Goal: Information Seeking & Learning: Check status

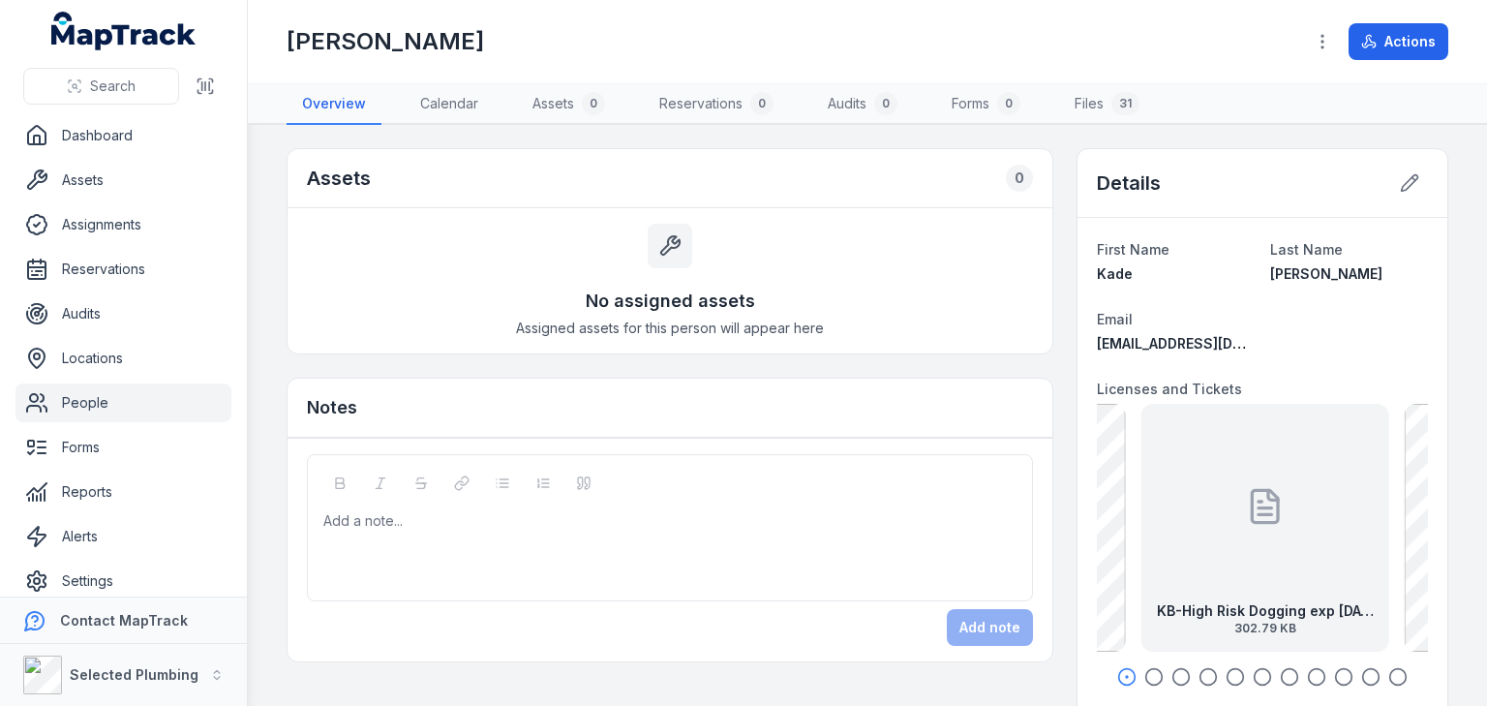
drag, startPoint x: 1345, startPoint y: 558, endPoint x: 1188, endPoint y: 548, distance: 157.1
click at [1188, 548] on div "KB-High Risk Dogging exp 13.12.29 302.79 KB" at bounding box center [1266, 528] width 248 height 248
click at [1291, 530] on div "KB-High Risk Dogging exp 13.12.29 302.79 KB" at bounding box center [1261, 528] width 248 height 248
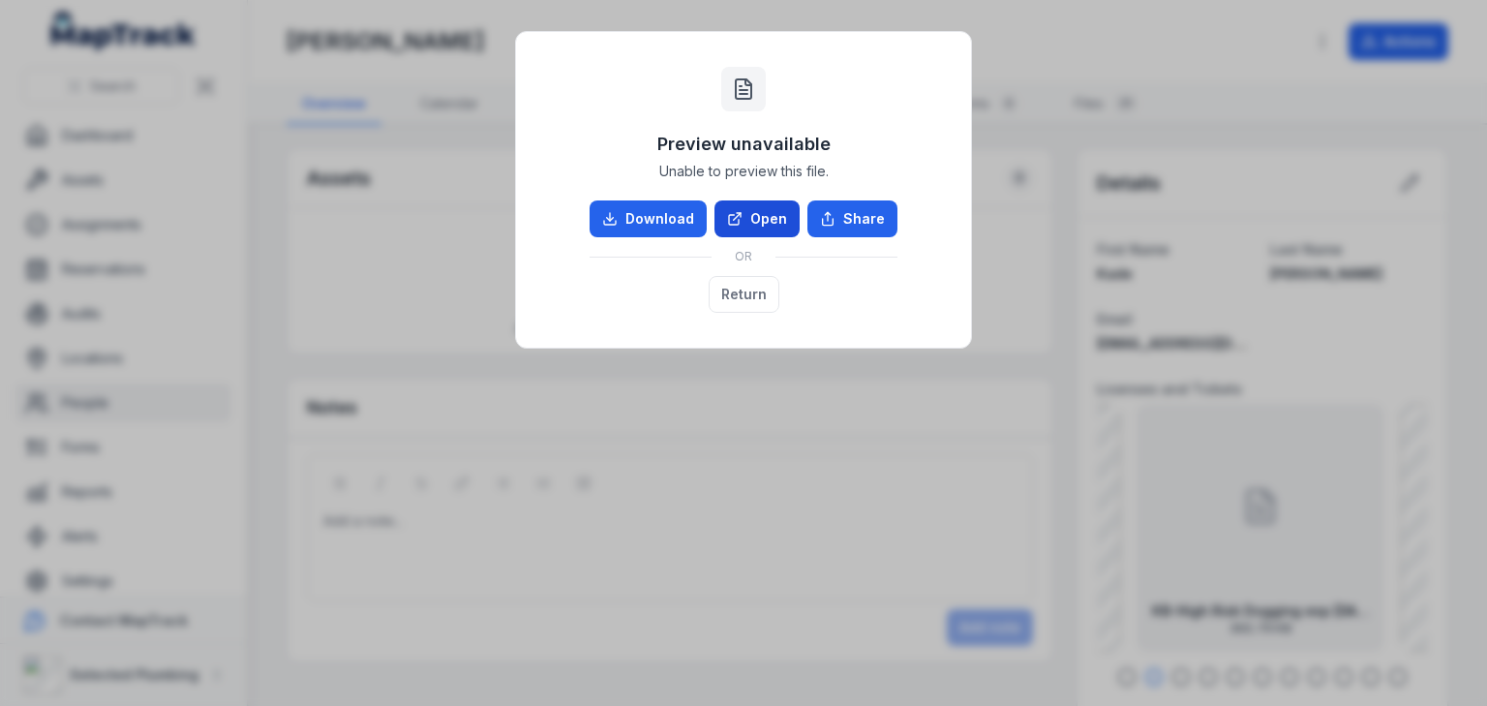
click at [754, 222] on link "Open" at bounding box center [757, 218] width 85 height 37
click at [746, 286] on button "Return" at bounding box center [744, 294] width 71 height 37
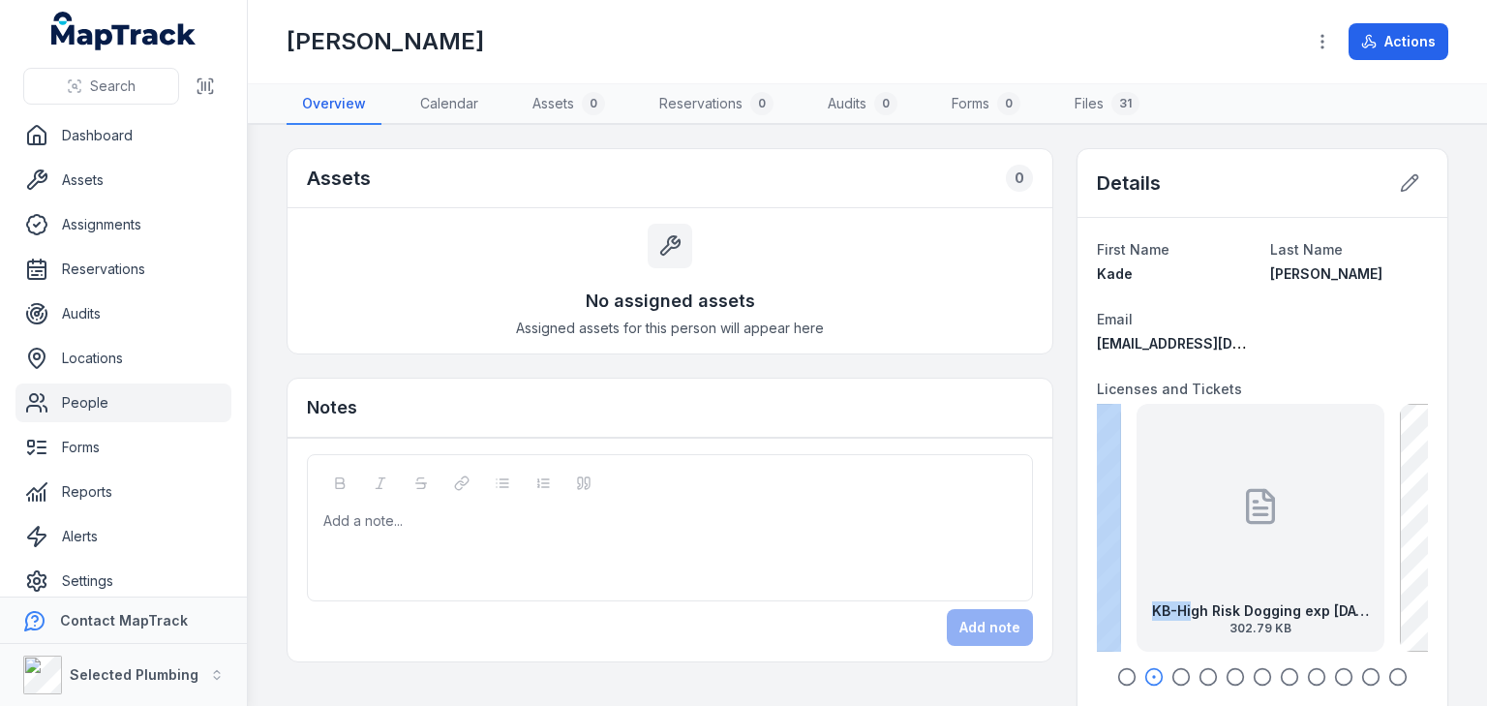
click at [1118, 673] on icon "button" at bounding box center [1126, 676] width 19 height 19
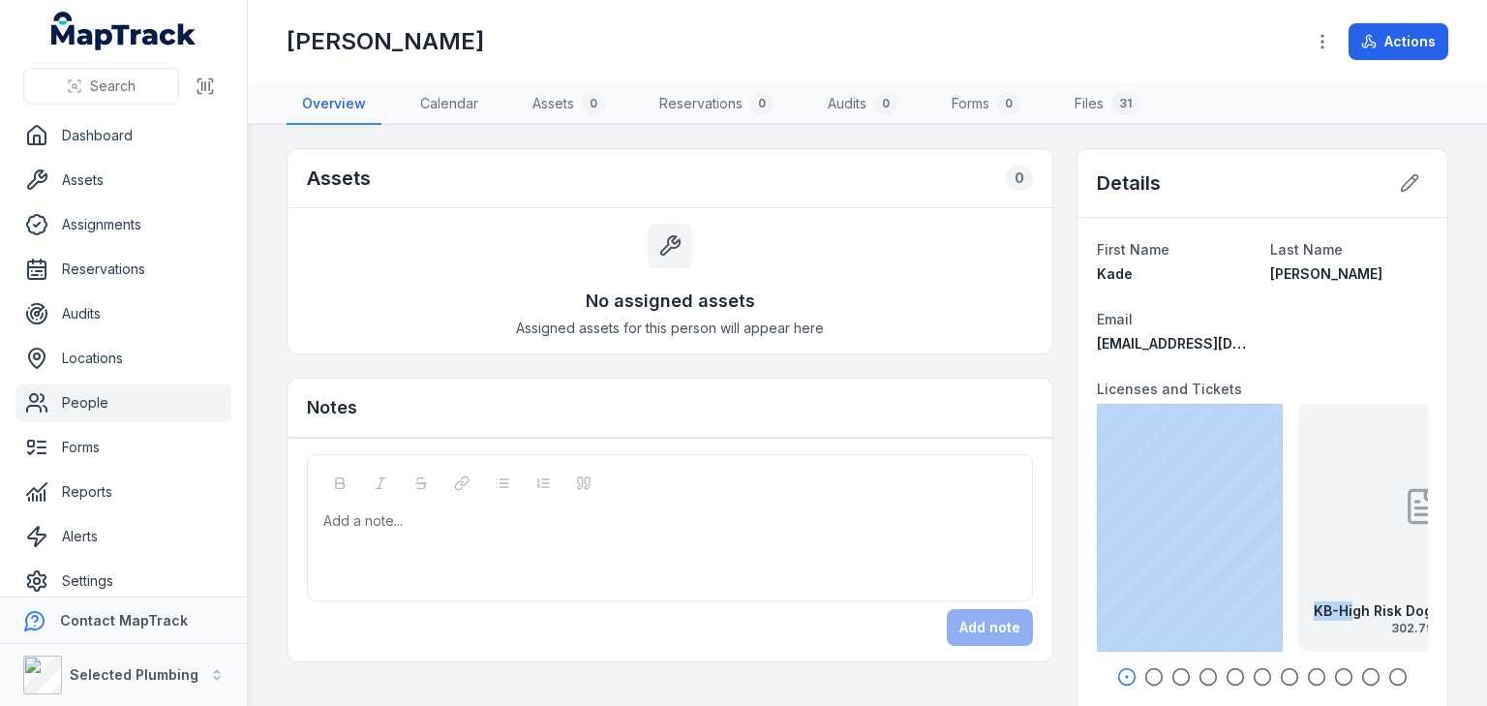
click at [1144, 671] on icon "button" at bounding box center [1153, 676] width 19 height 19
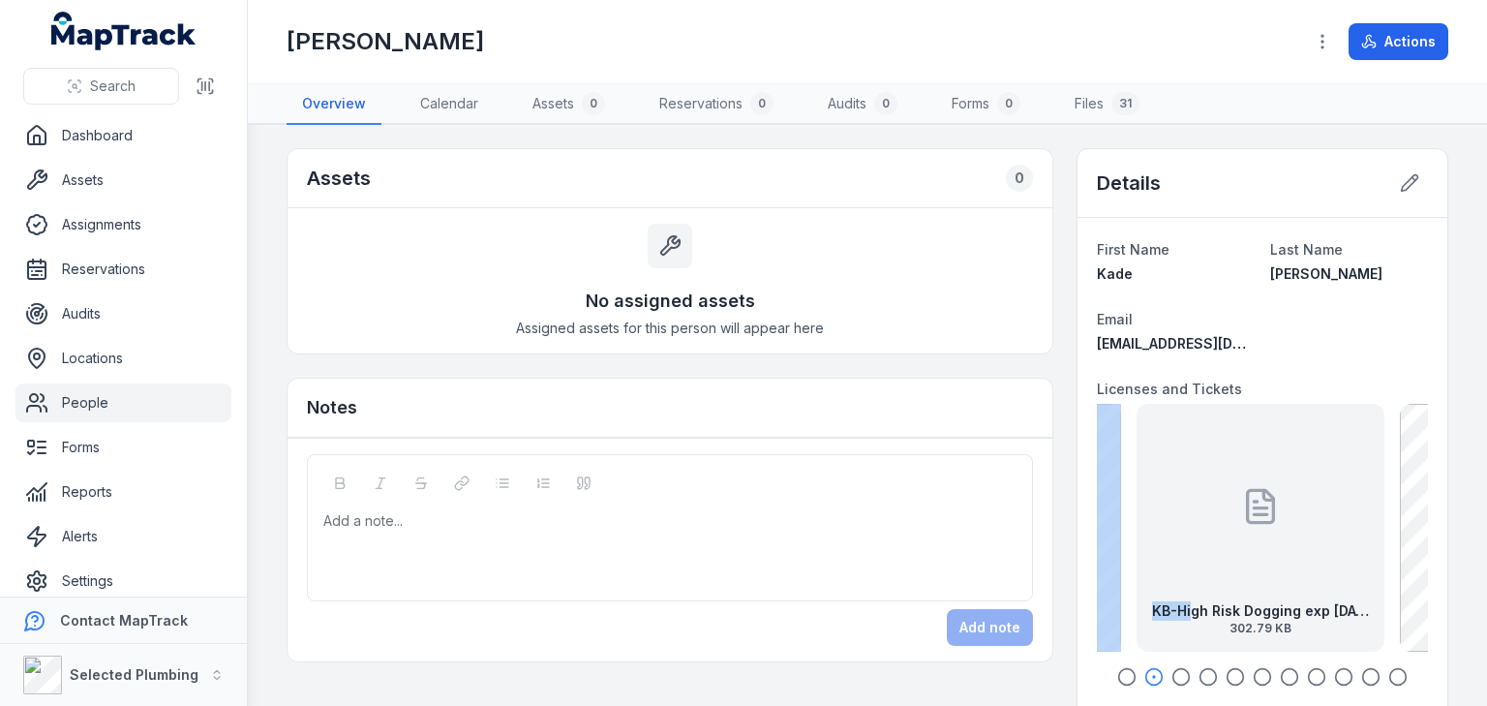
click at [1172, 671] on icon "button" at bounding box center [1181, 676] width 19 height 19
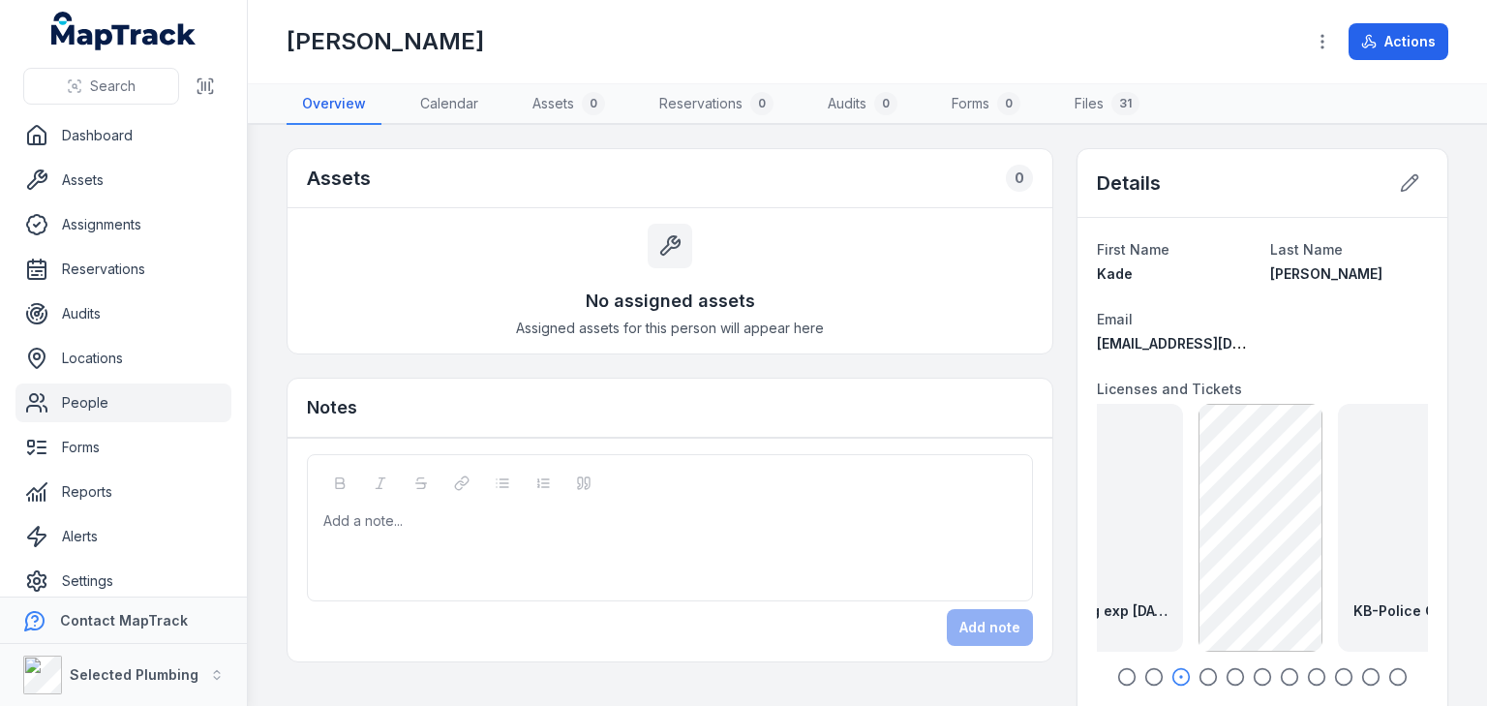
click at [1199, 672] on icon "button" at bounding box center [1208, 676] width 19 height 19
click at [1228, 672] on circle "button" at bounding box center [1236, 677] width 16 height 16
click at [1253, 670] on icon "button" at bounding box center [1262, 676] width 19 height 19
click at [1280, 671] on icon "button" at bounding box center [1289, 676] width 19 height 19
click at [1307, 674] on icon "button" at bounding box center [1316, 676] width 19 height 19
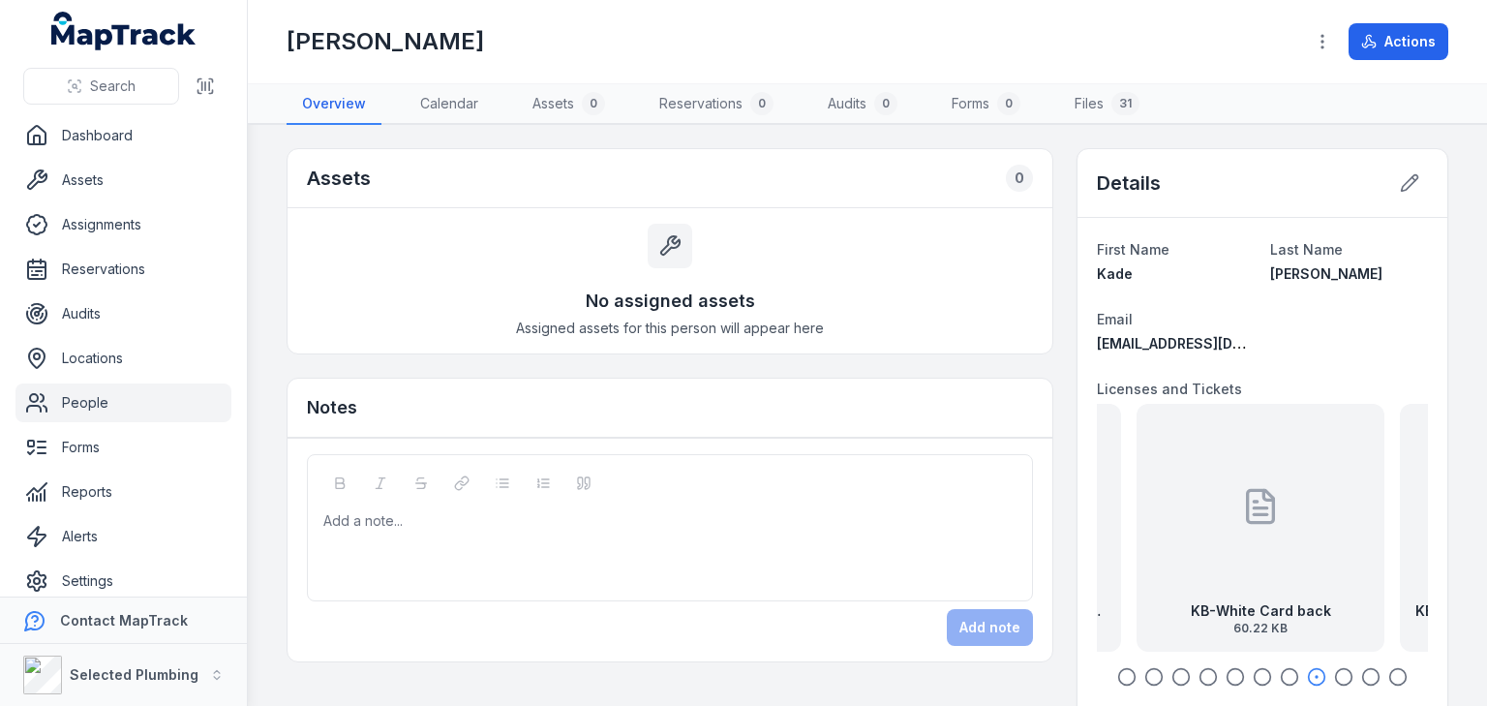
click at [1334, 676] on icon "button" at bounding box center [1343, 676] width 19 height 19
click at [1361, 675] on icon "button" at bounding box center [1370, 676] width 19 height 19
click at [1388, 672] on icon "button" at bounding box center [1397, 676] width 19 height 19
click at [1361, 674] on icon "button" at bounding box center [1370, 676] width 19 height 19
click at [1334, 675] on icon "button" at bounding box center [1343, 676] width 19 height 19
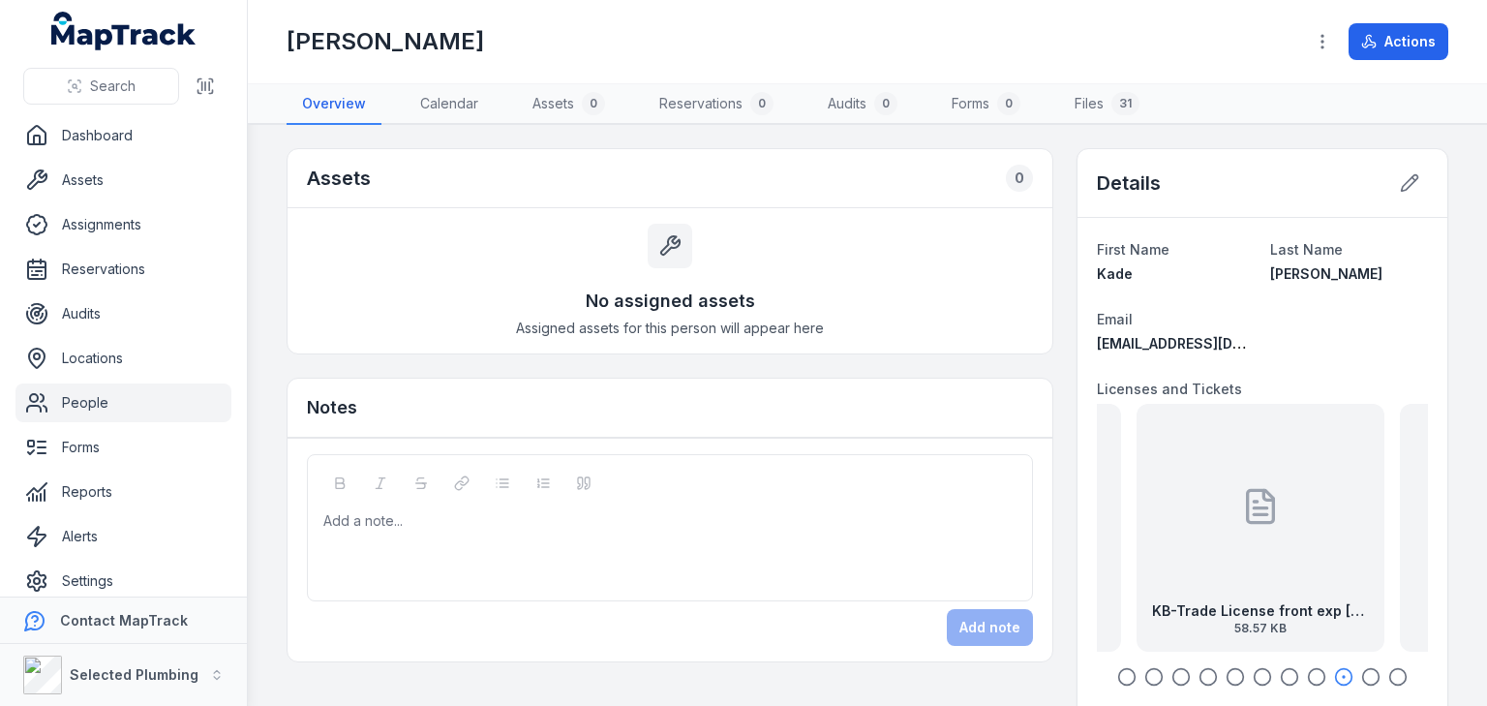
click at [1307, 674] on icon "button" at bounding box center [1316, 676] width 19 height 19
click at [1282, 673] on icon "button" at bounding box center [1289, 676] width 19 height 19
click at [1400, 178] on icon at bounding box center [1409, 182] width 19 height 19
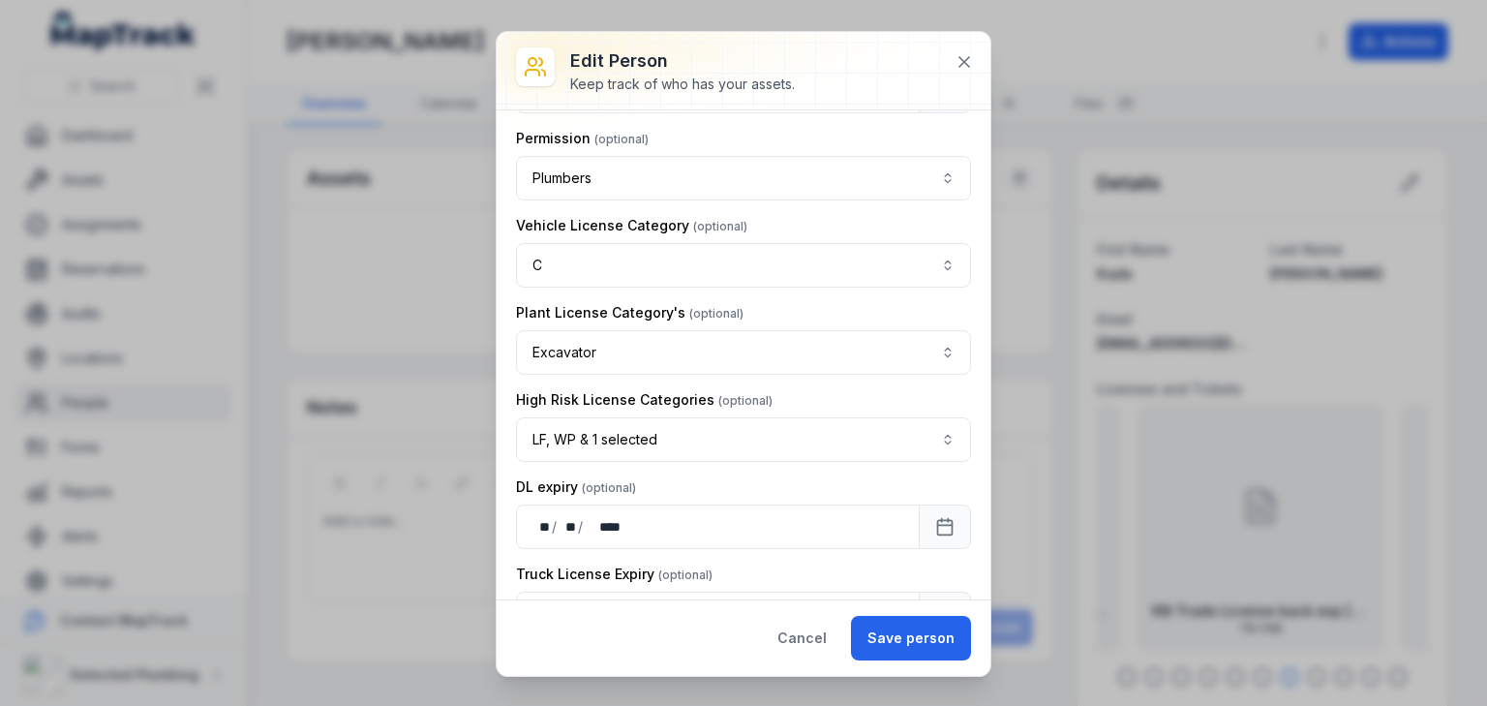
scroll to position [1239, 0]
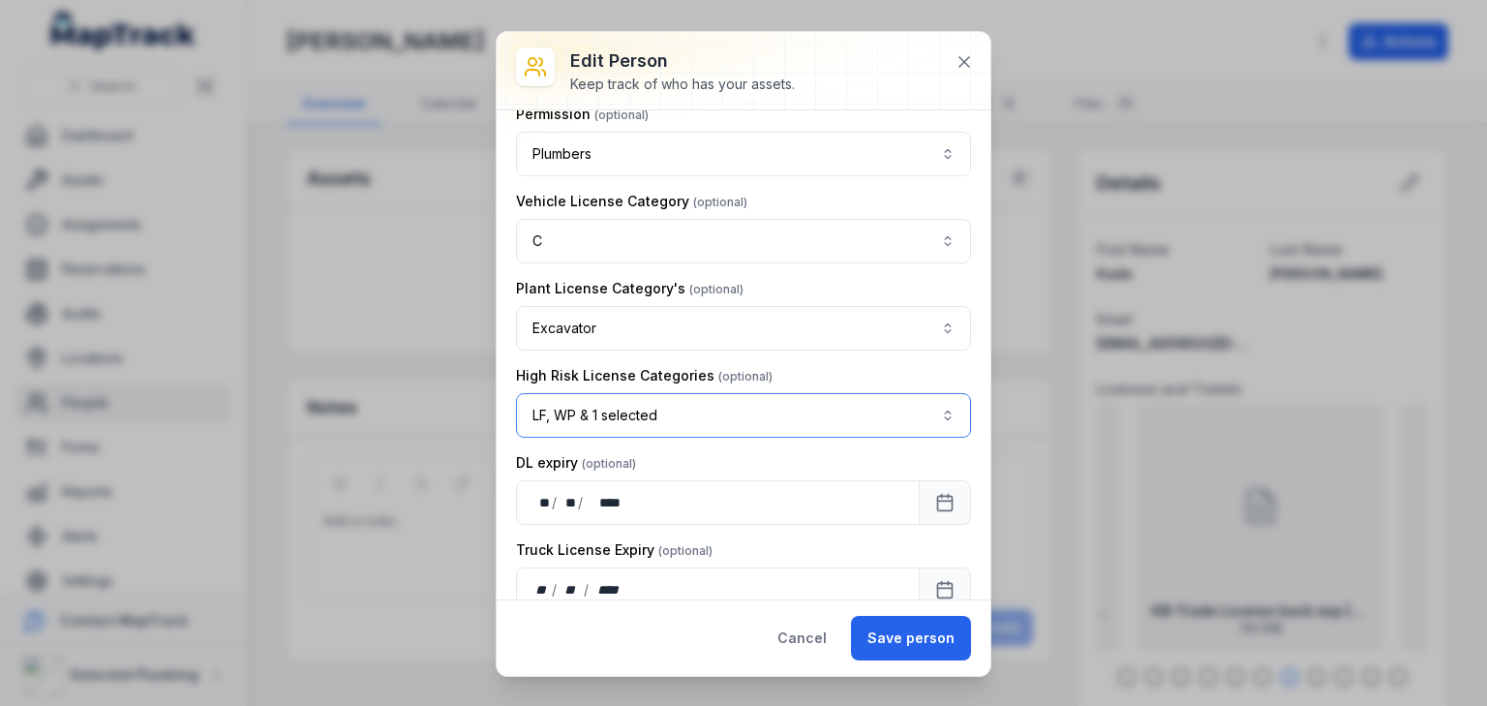
click at [704, 393] on button "LF, WP & 1 selected ********" at bounding box center [743, 415] width 455 height 45
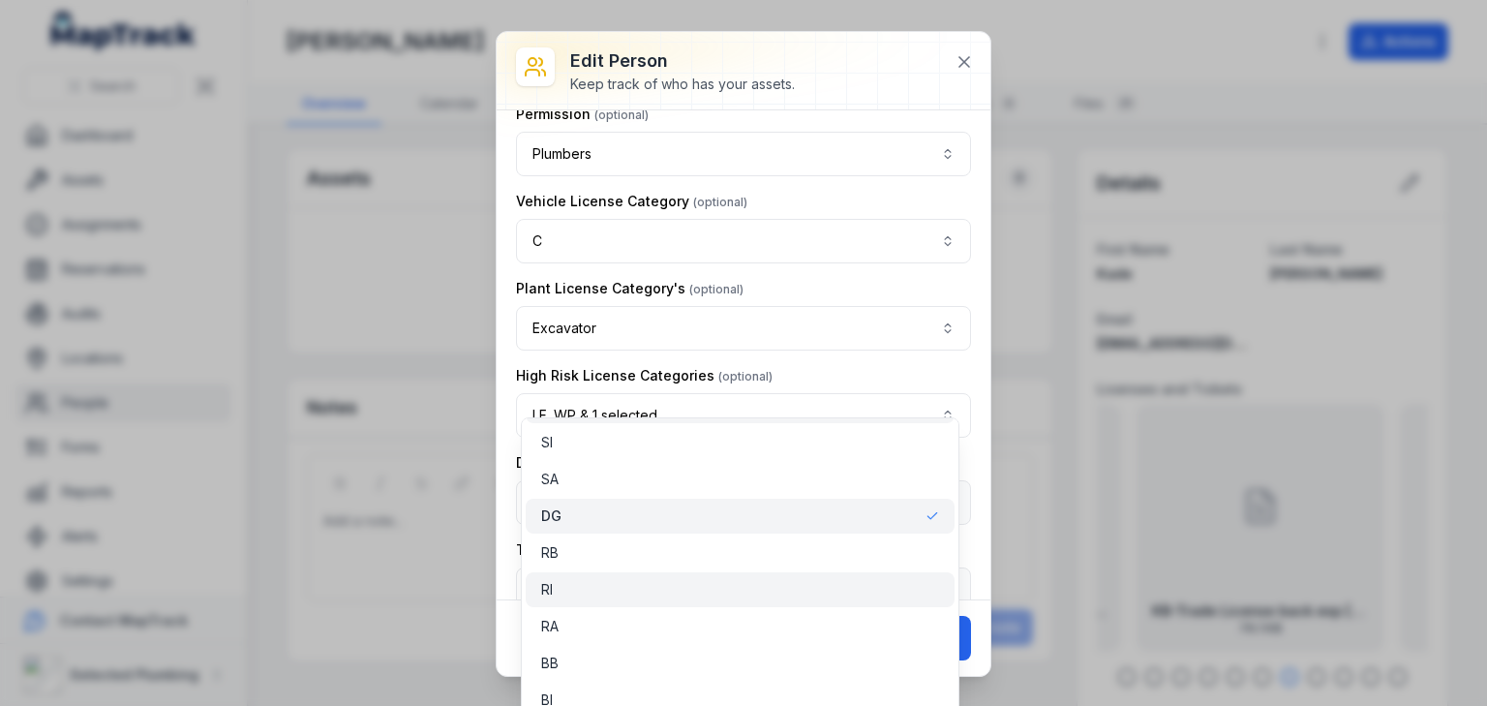
scroll to position [0, 0]
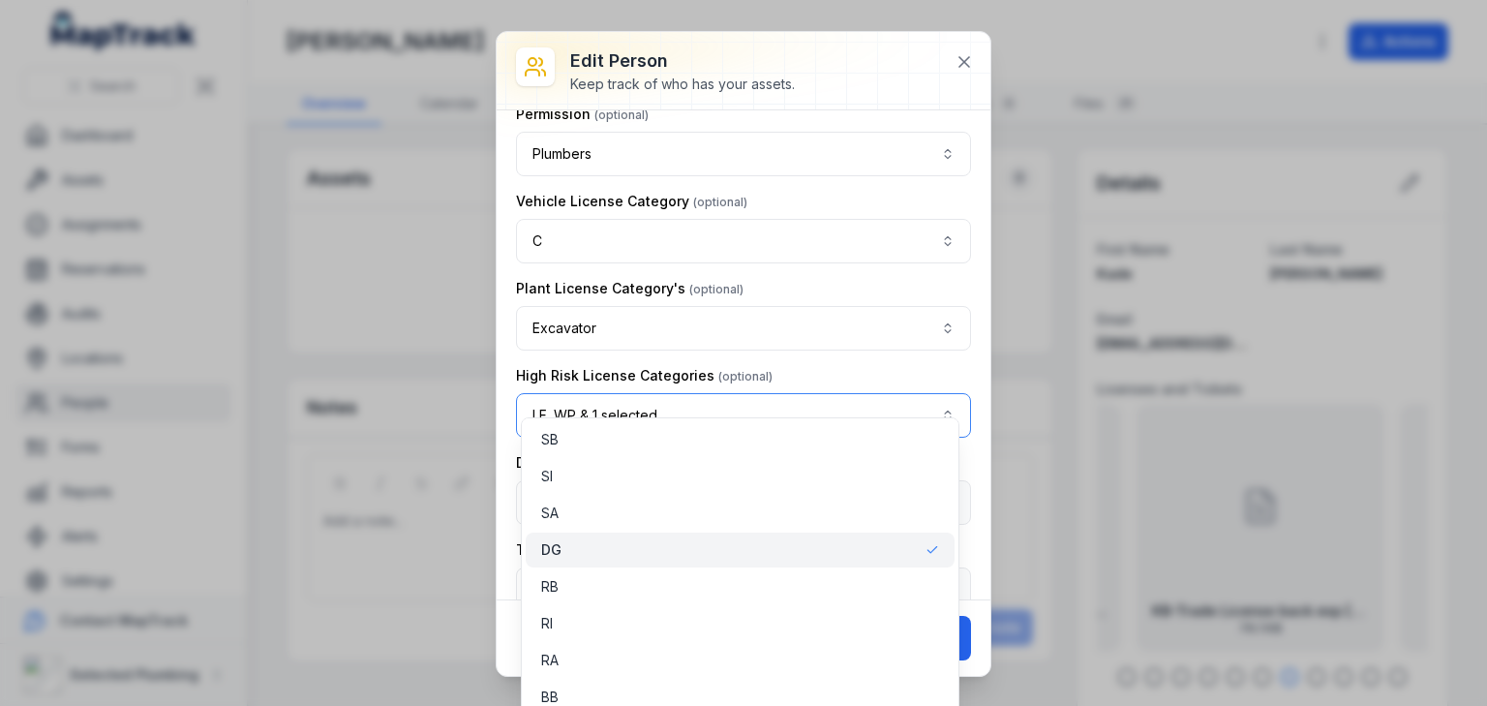
click at [728, 393] on button "LF, WP & 1 selected ********" at bounding box center [743, 415] width 455 height 45
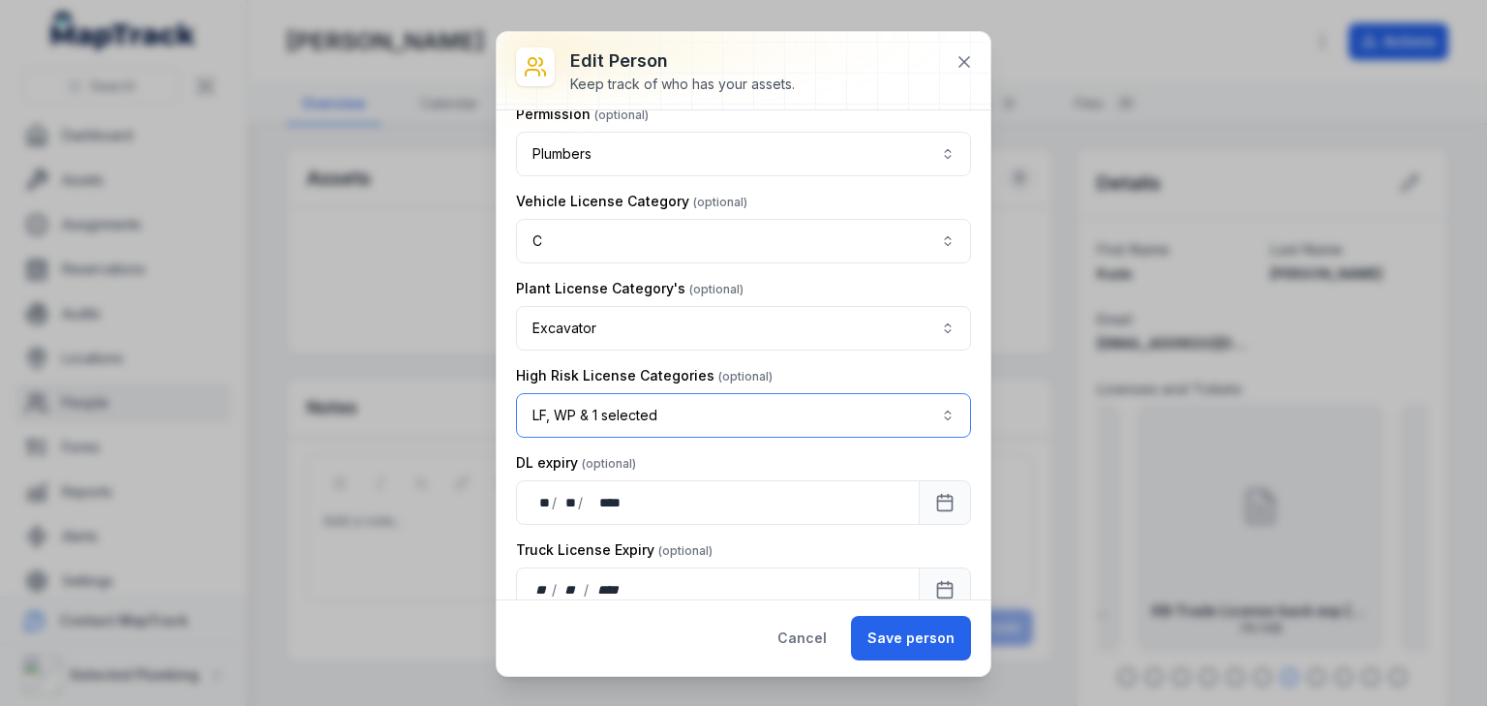
click at [653, 393] on button "LF, WP & 1 selected ********" at bounding box center [743, 415] width 455 height 45
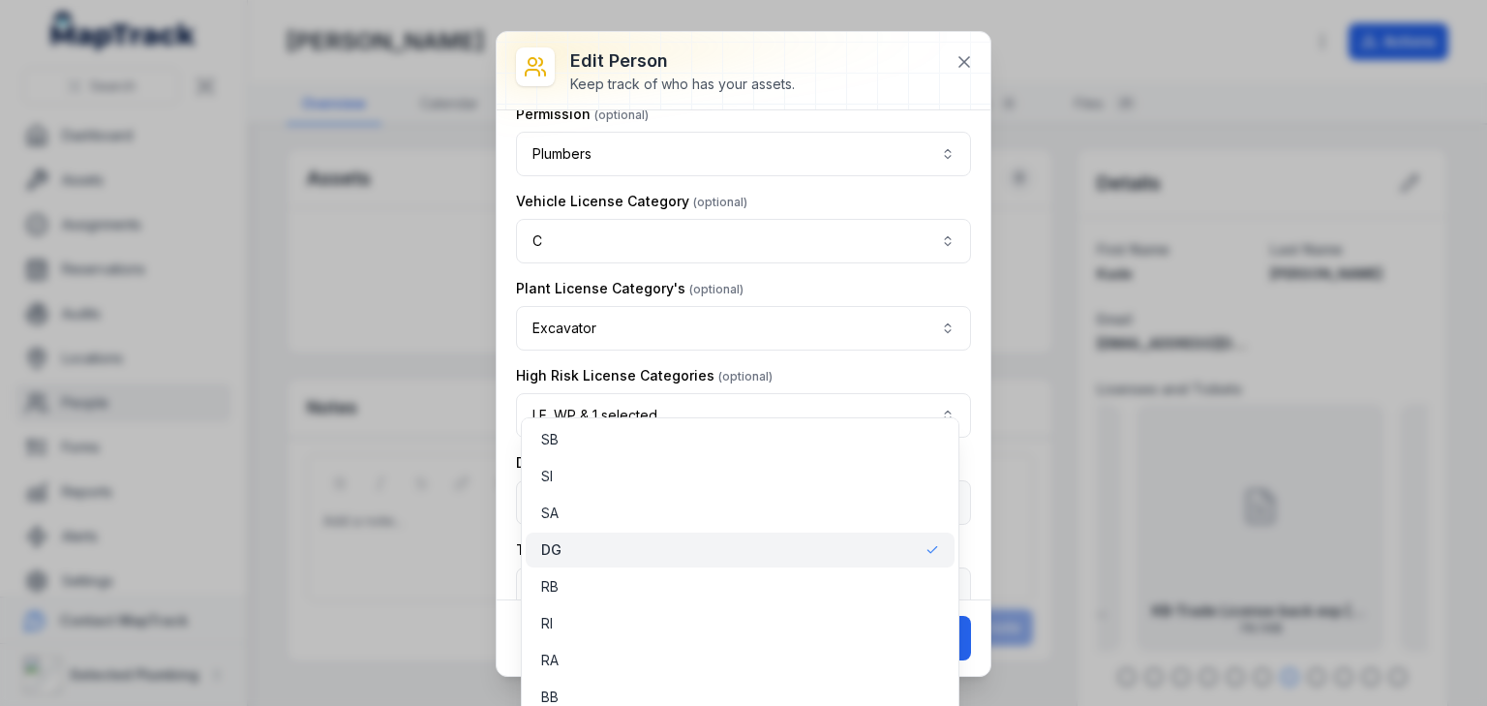
click at [678, 549] on div "DG" at bounding box center [740, 549] width 399 height 19
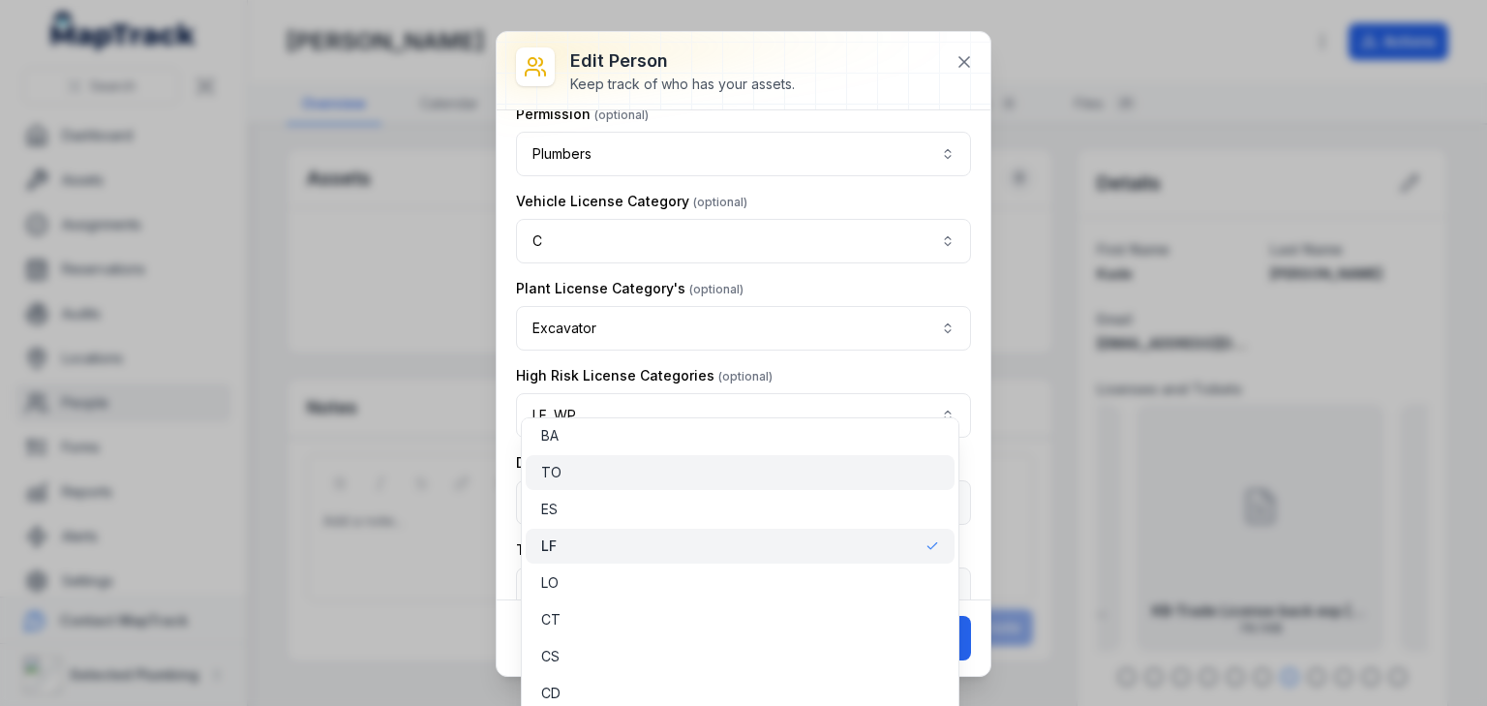
scroll to position [310, 0]
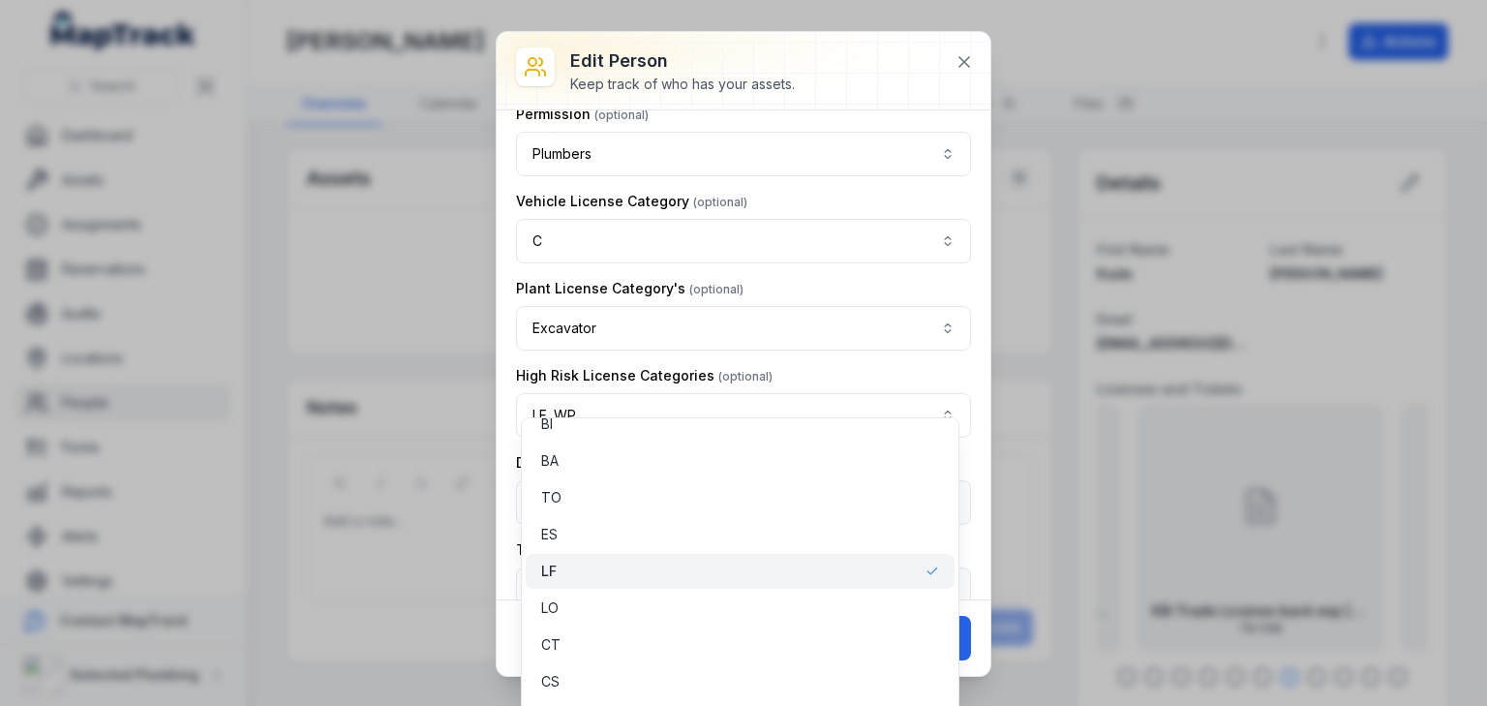
click at [672, 562] on div "LF" at bounding box center [740, 571] width 399 height 19
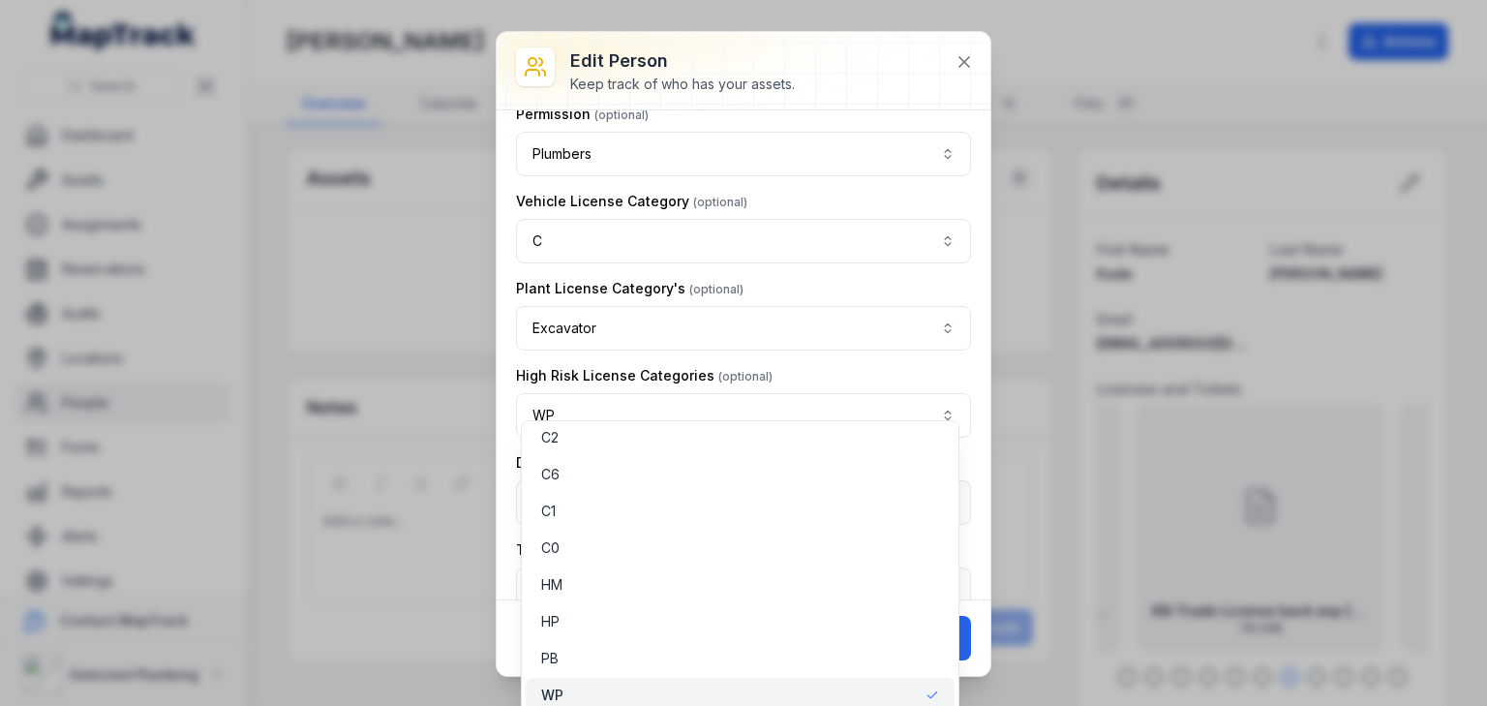
scroll to position [3, 0]
click at [679, 684] on div "WP" at bounding box center [740, 692] width 399 height 19
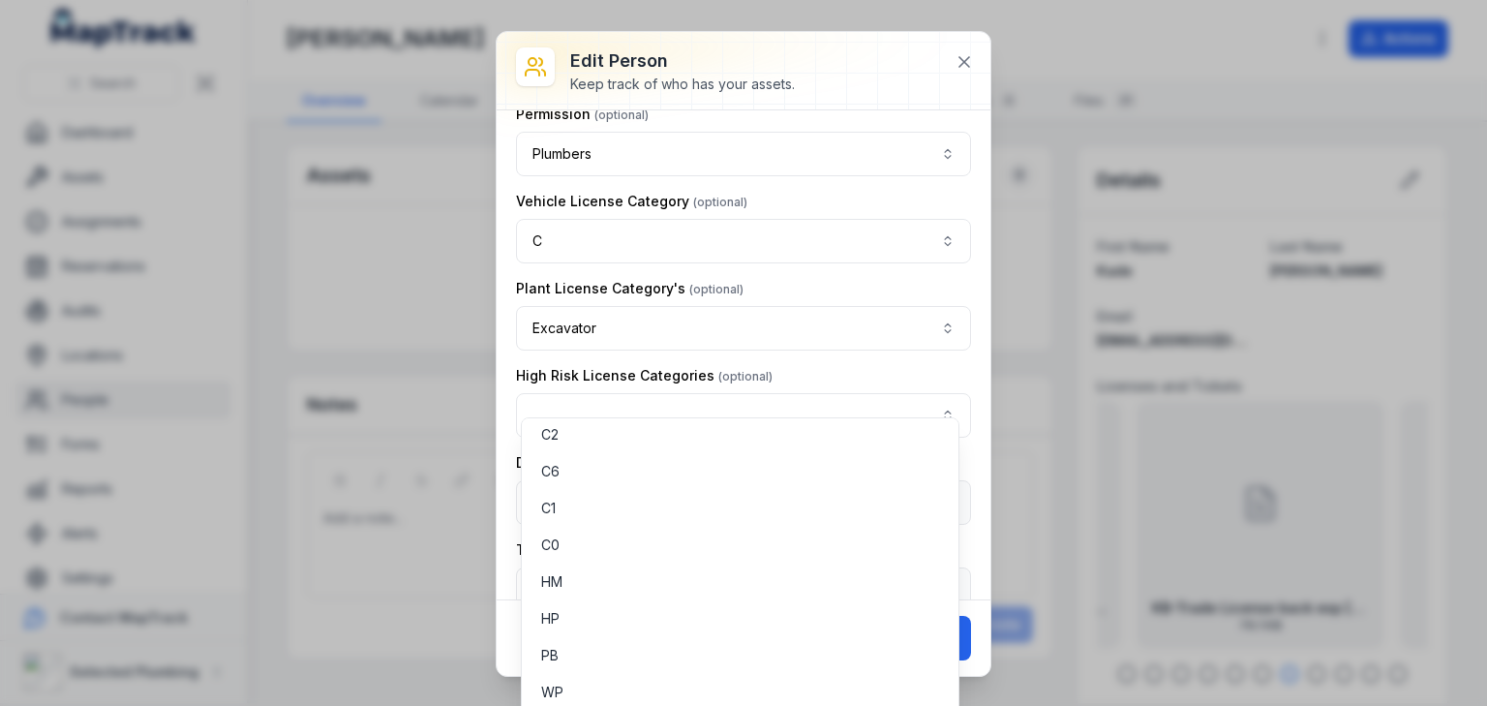
click at [818, 366] on div "High Risk License Categories" at bounding box center [743, 402] width 455 height 72
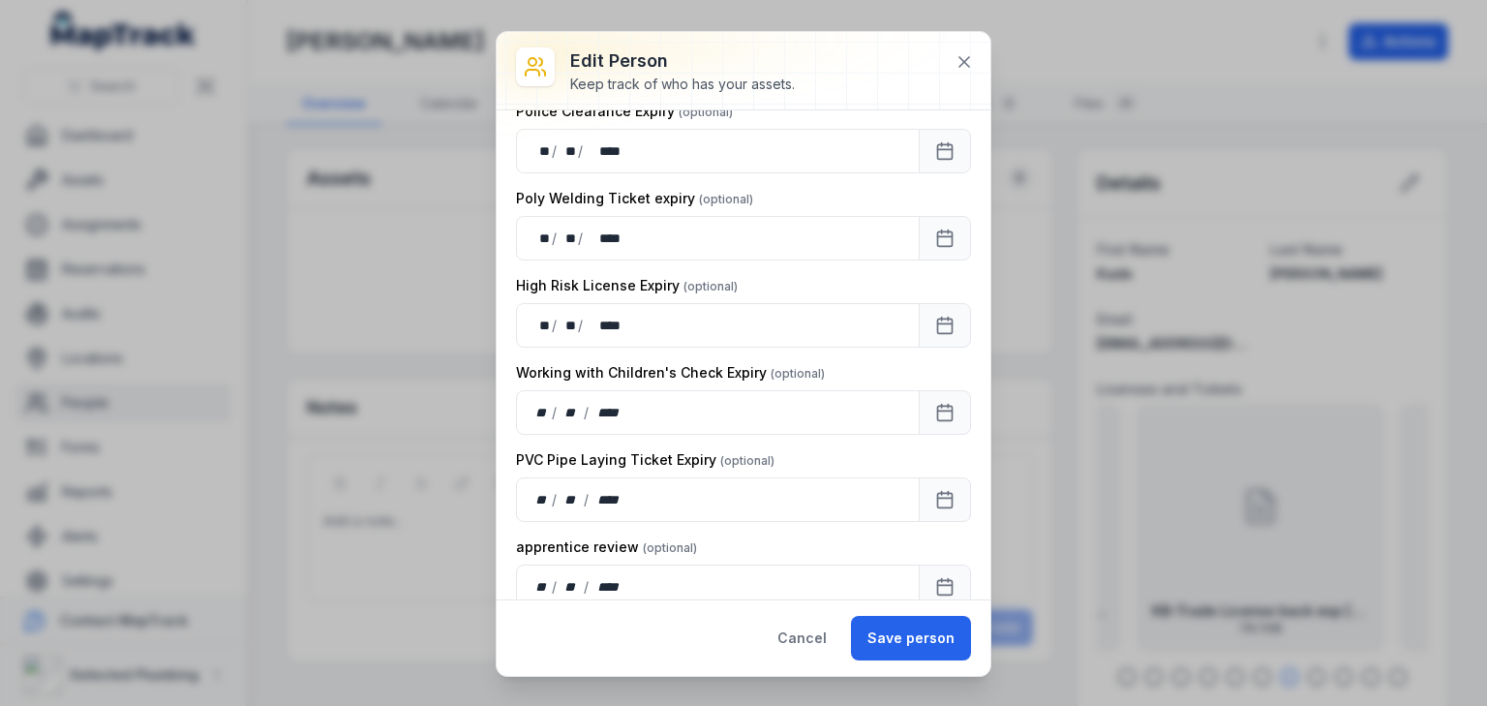
scroll to position [1827, 0]
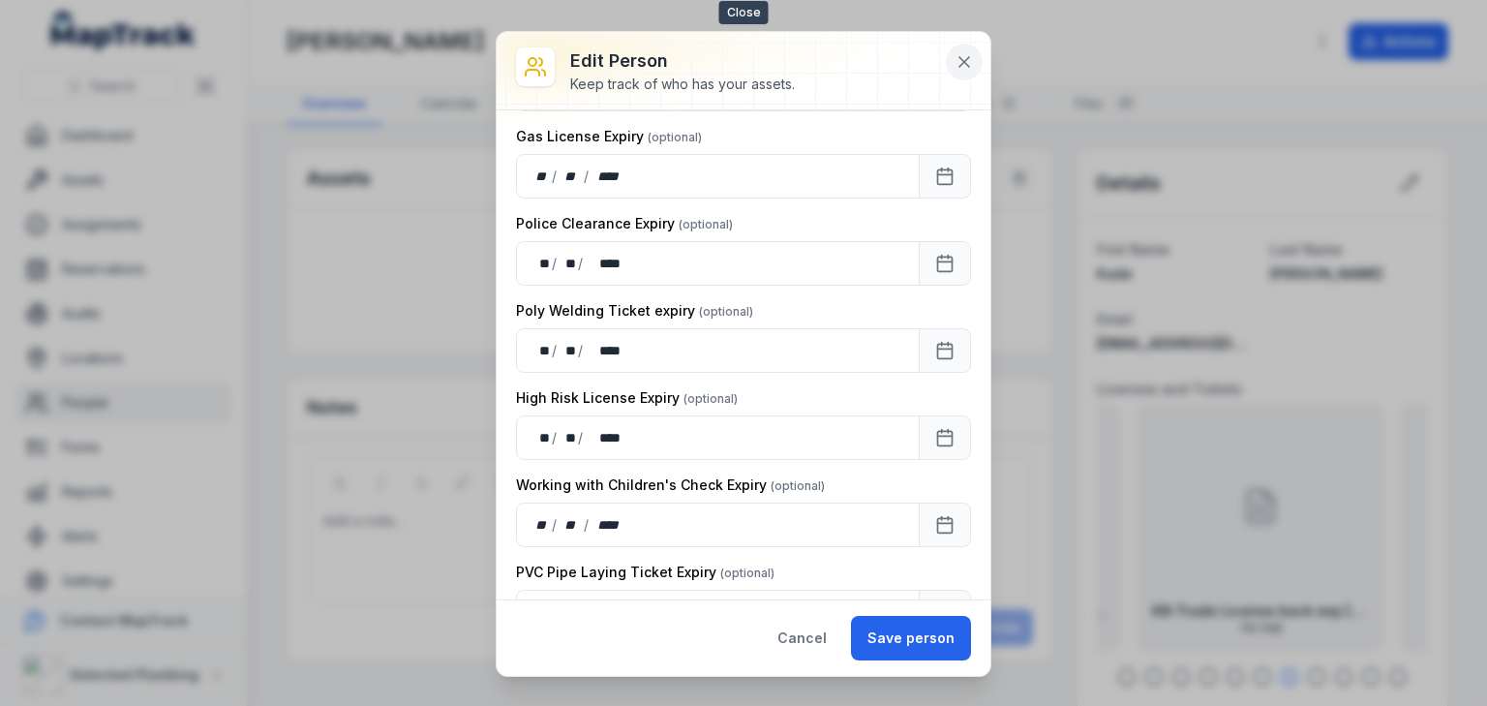
click at [961, 59] on icon at bounding box center [965, 62] width 10 height 10
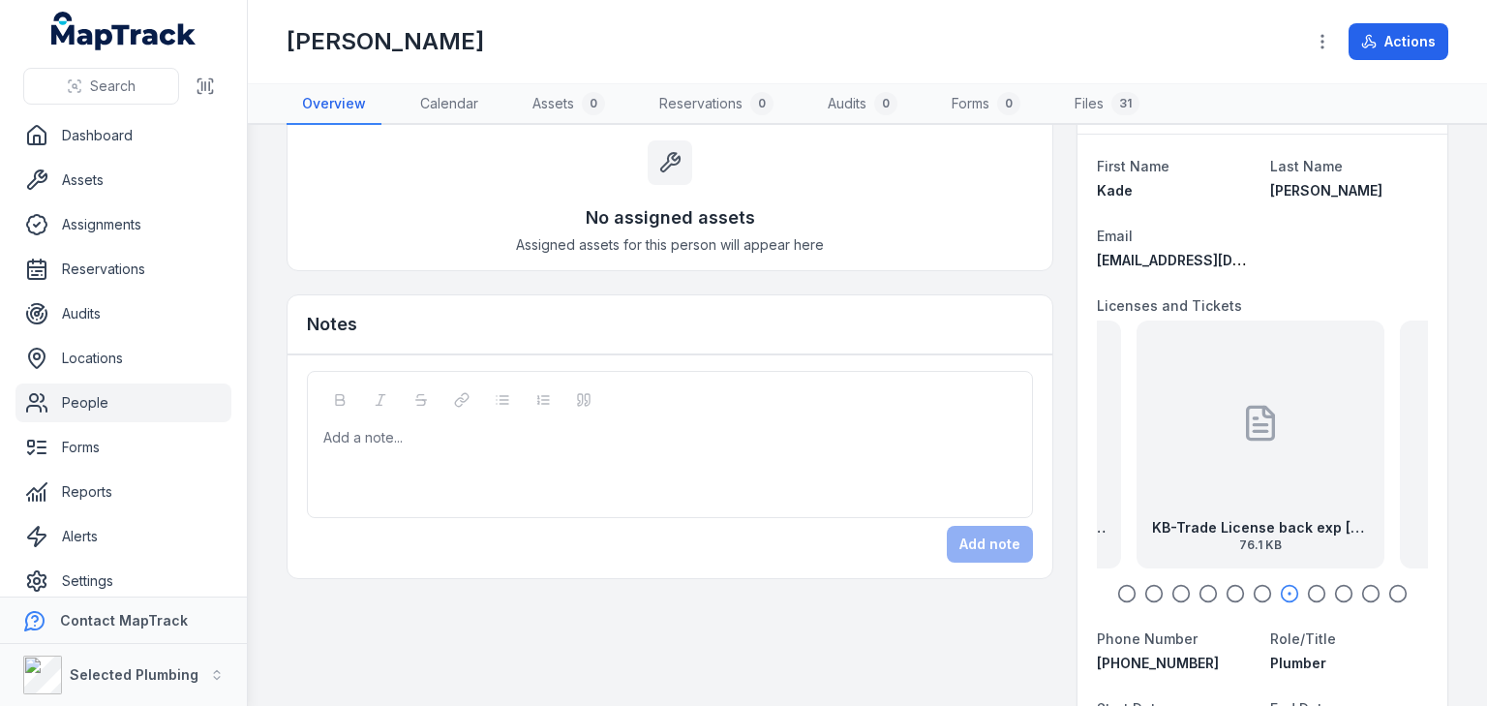
scroll to position [0, 0]
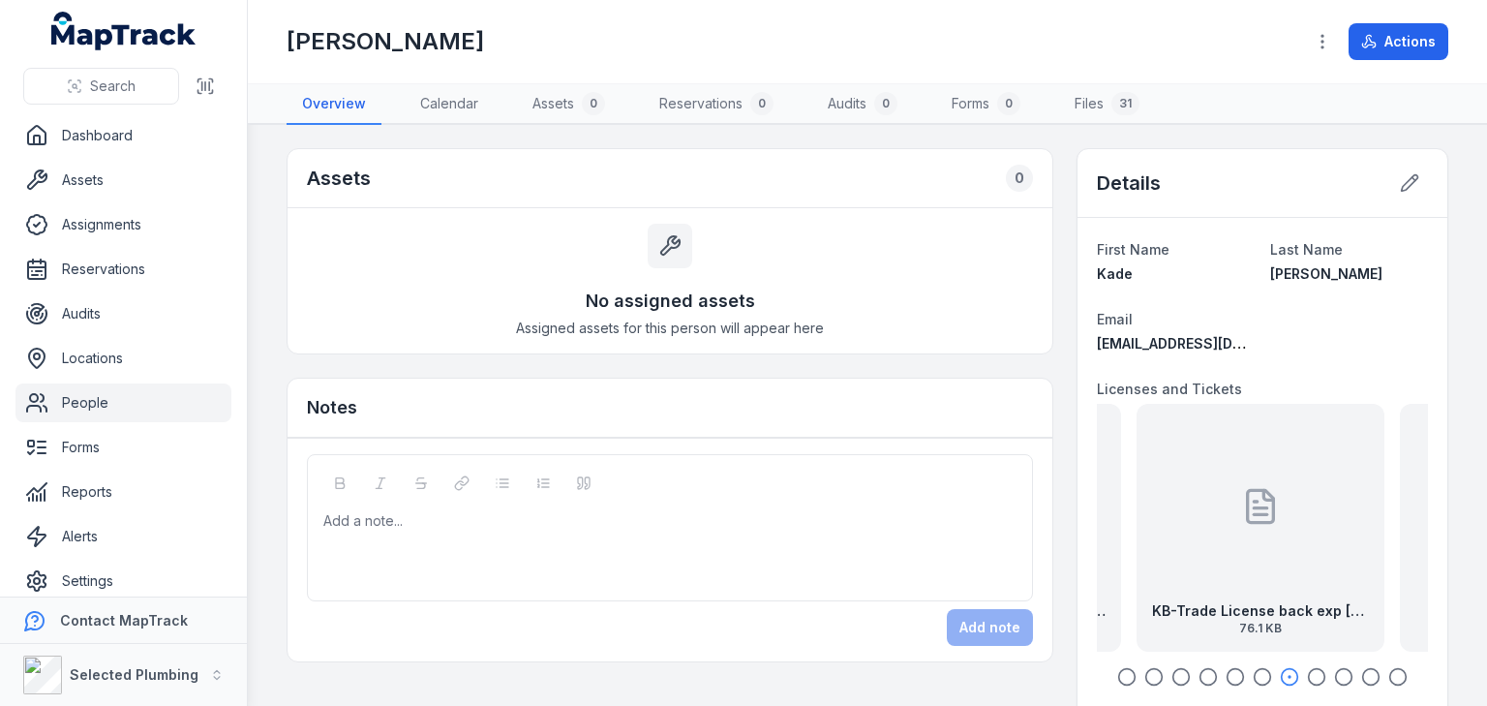
click at [1117, 670] on icon "button" at bounding box center [1126, 676] width 19 height 19
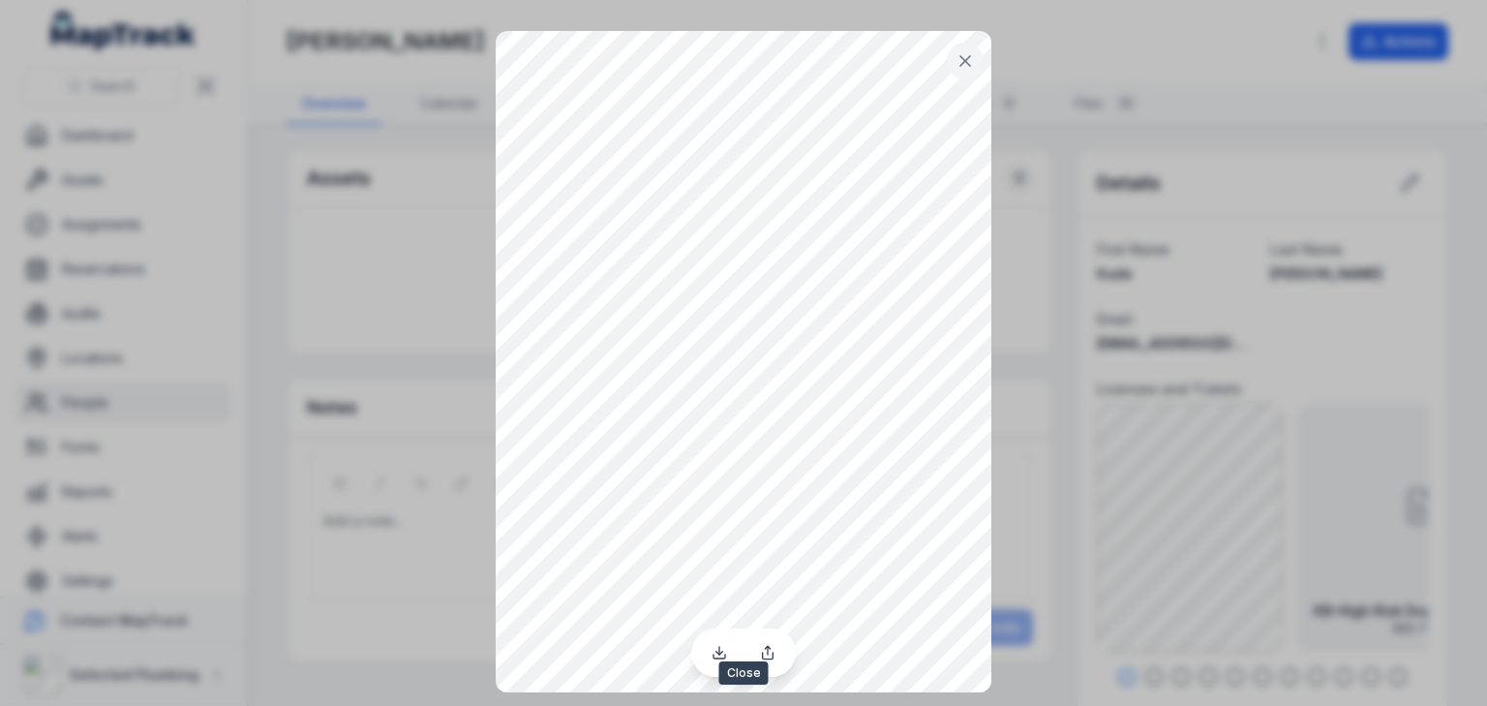
click at [957, 61] on icon at bounding box center [965, 60] width 19 height 19
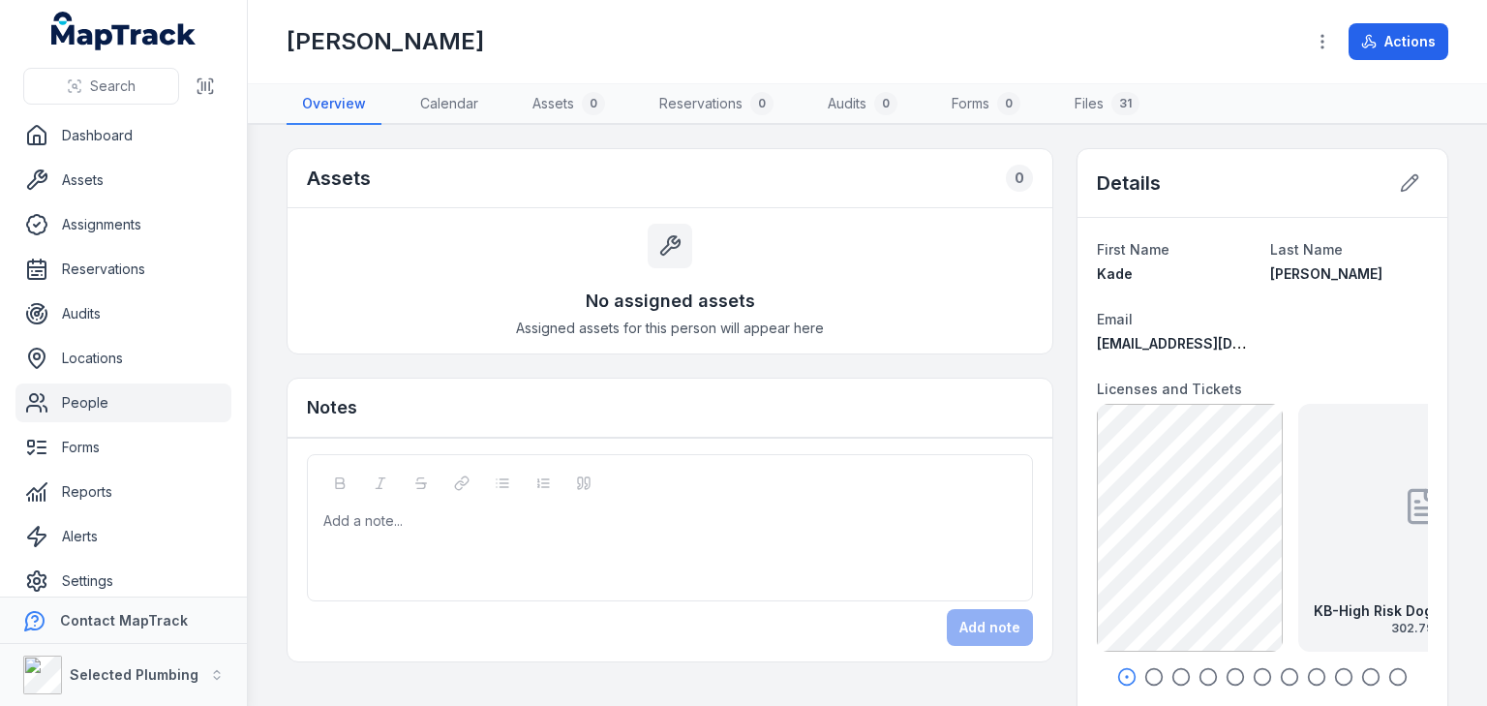
click at [1144, 678] on icon "button" at bounding box center [1153, 676] width 19 height 19
click at [1228, 549] on div "KB-High Risk Dogging exp 13.12.29 302.79 KB" at bounding box center [1261, 528] width 248 height 248
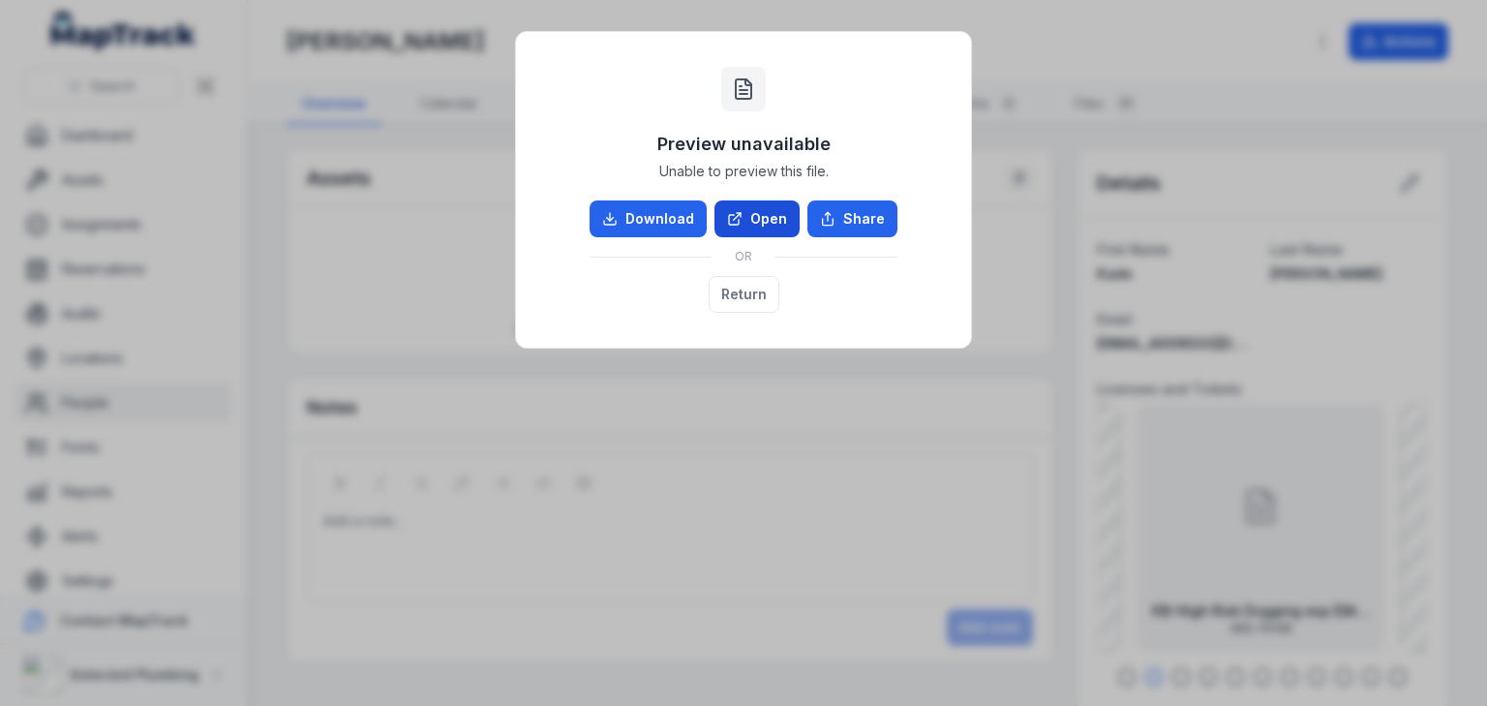
click at [771, 213] on link "Open" at bounding box center [757, 218] width 85 height 37
click at [799, 486] on div "Preview unavailable Unable to preview this file. Download Open Share OR Return" at bounding box center [743, 353] width 1487 height 706
click at [1011, 241] on div "Preview unavailable Unable to preview this file. Download Open Share OR Return" at bounding box center [743, 353] width 1487 height 706
click at [1014, 40] on div "Preview unavailable Unable to preview this file. Download Open Share OR Return" at bounding box center [743, 353] width 1487 height 706
click at [941, 511] on div "Preview unavailable Unable to preview this file. Download Open Share OR Return" at bounding box center [743, 353] width 1487 height 706
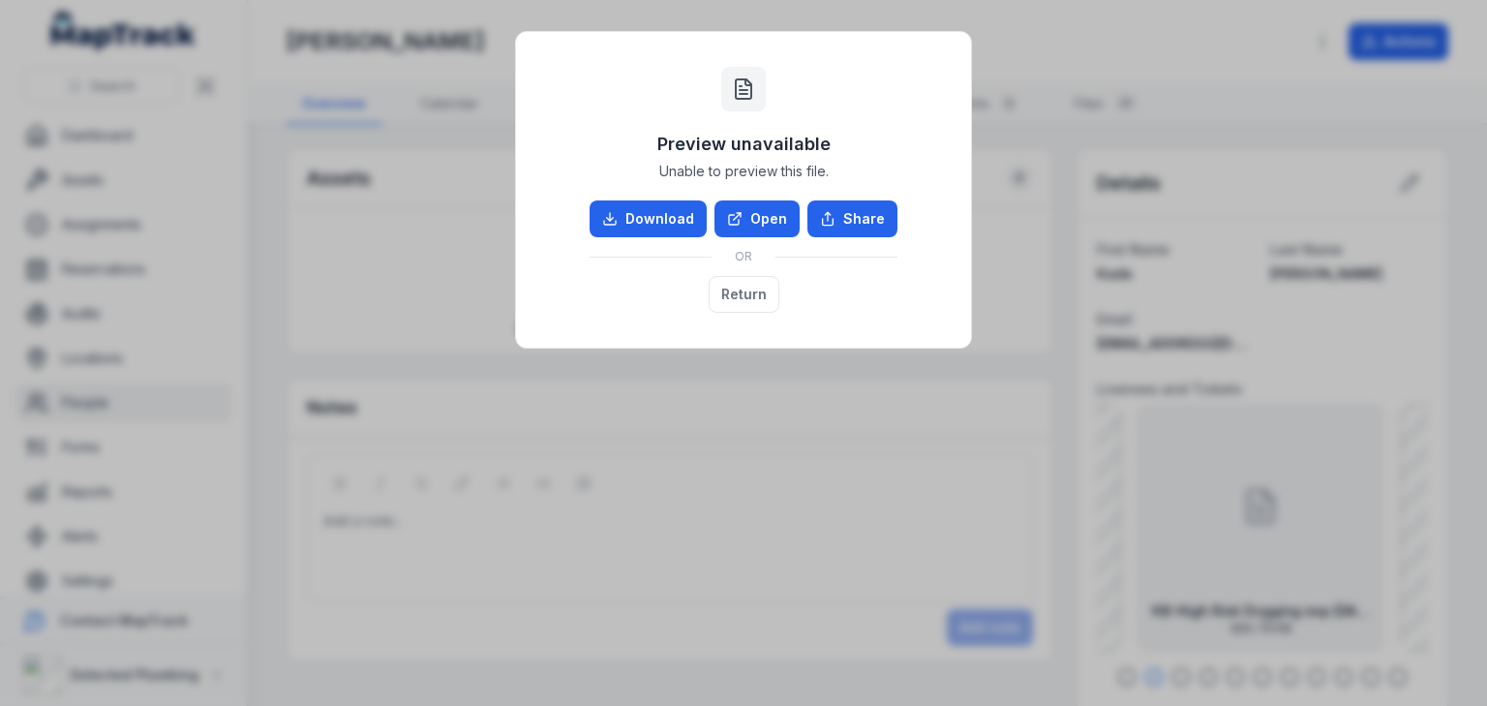
click at [1119, 38] on div "Preview unavailable Unable to preview this file. Download Open Share OR Return" at bounding box center [743, 353] width 1487 height 706
click at [743, 279] on button "Return" at bounding box center [744, 294] width 71 height 37
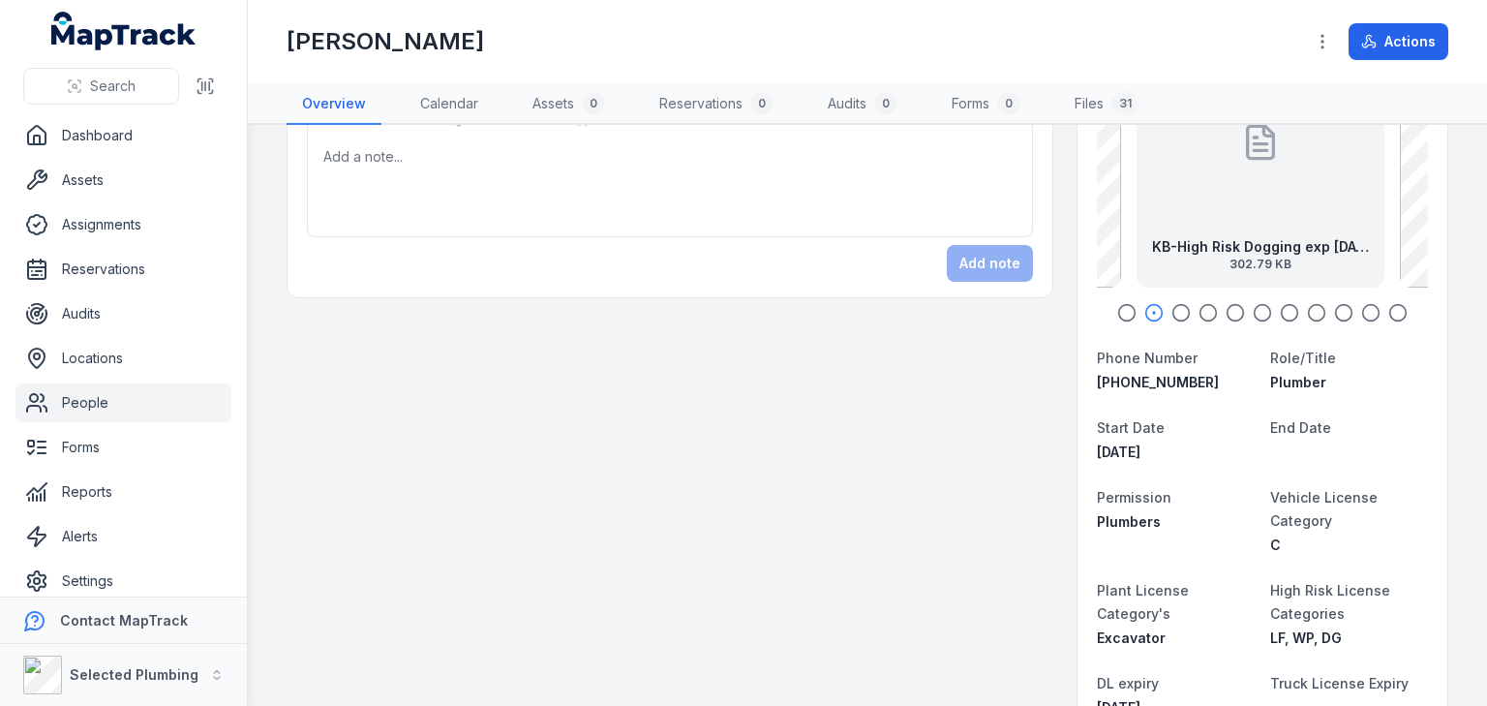
scroll to position [232, 0]
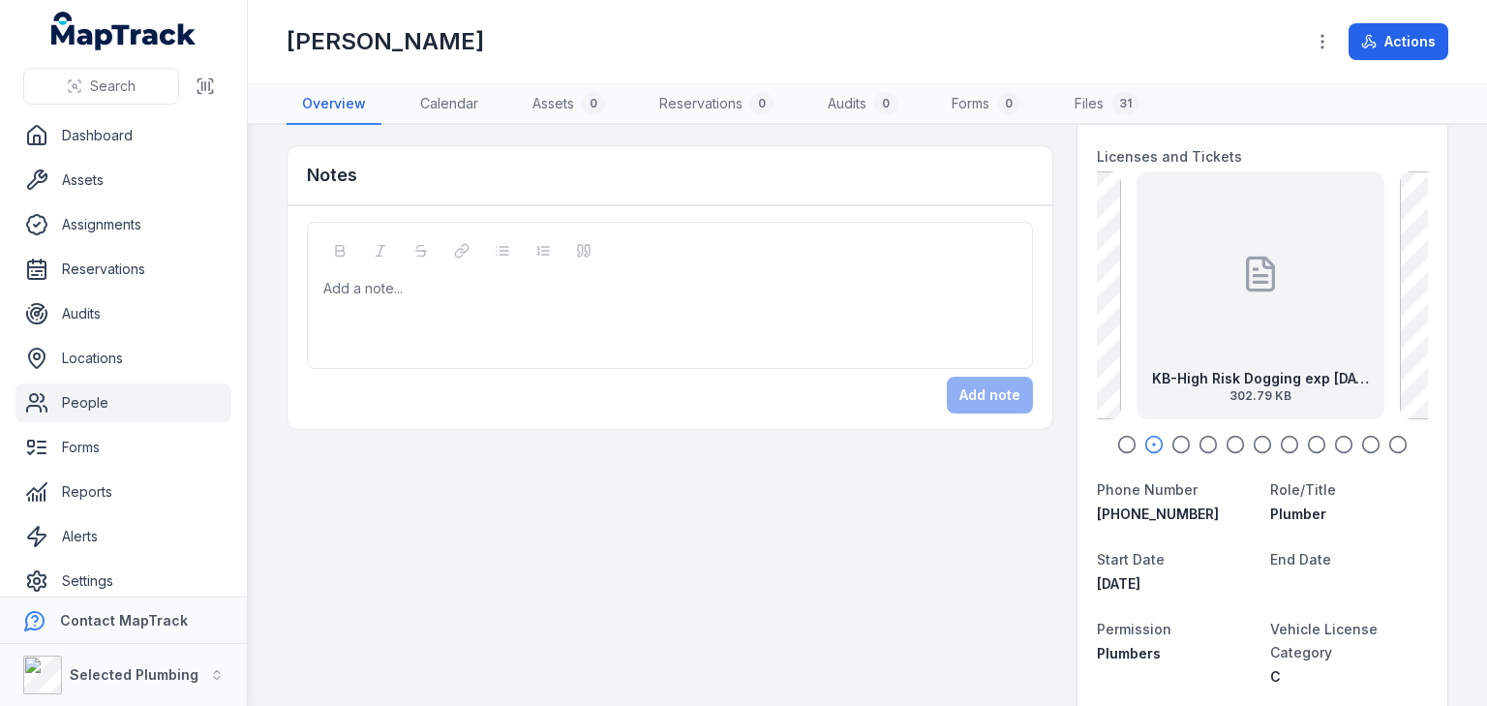
click at [1120, 442] on icon "button" at bounding box center [1126, 444] width 19 height 19
click at [1144, 440] on icon "button" at bounding box center [1153, 444] width 19 height 19
click at [1120, 442] on icon "button" at bounding box center [1126, 444] width 19 height 19
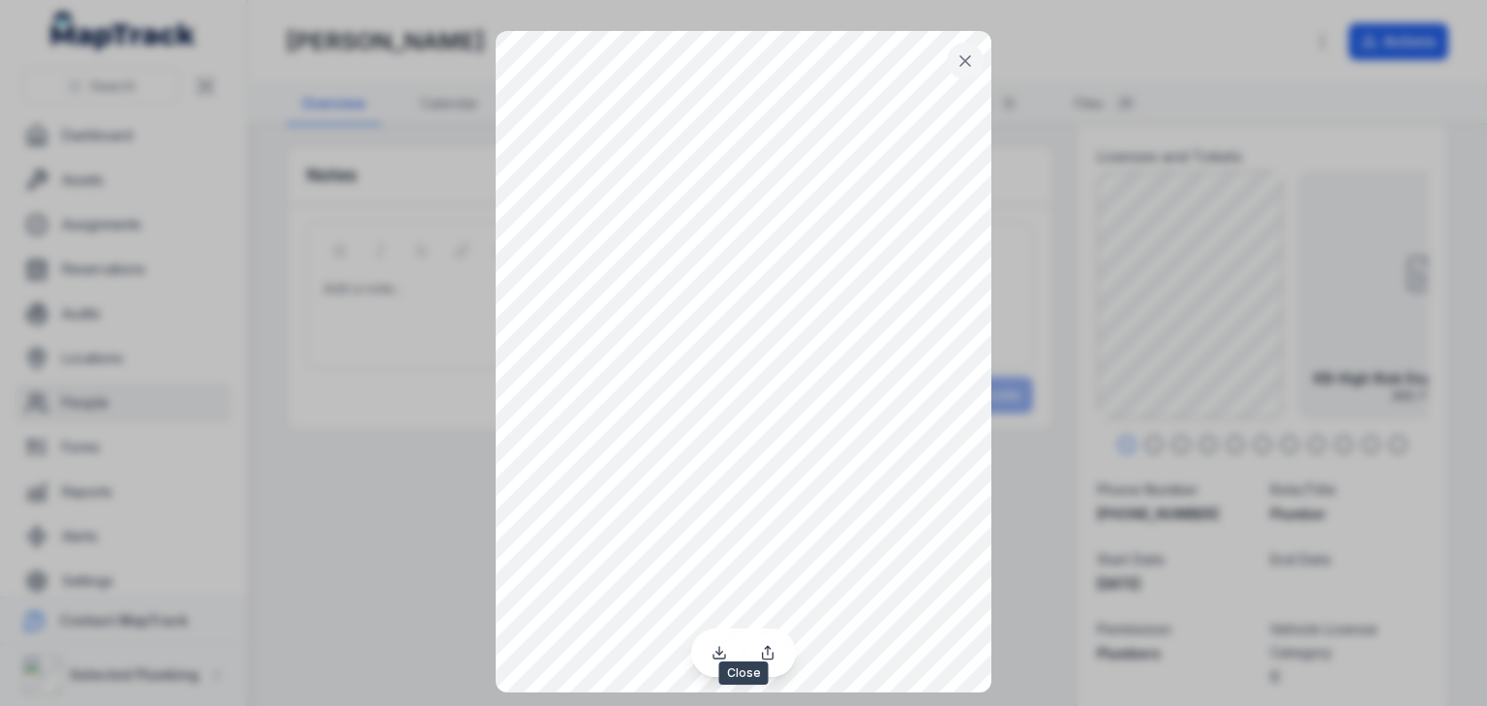
click at [965, 51] on icon at bounding box center [965, 60] width 19 height 19
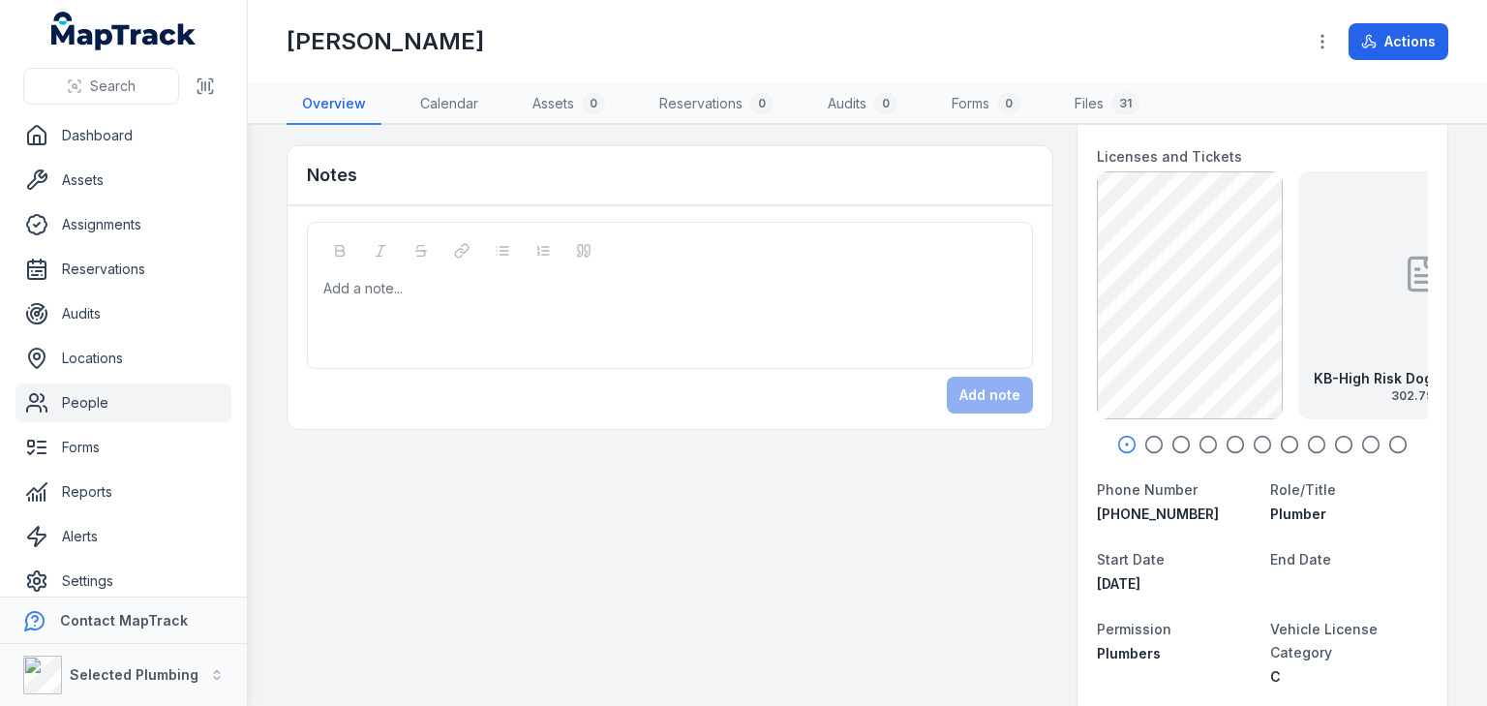
click at [1144, 435] on icon "button" at bounding box center [1153, 444] width 19 height 19
click at [1173, 438] on icon "button" at bounding box center [1181, 444] width 19 height 19
click at [1201, 441] on icon "button" at bounding box center [1208, 444] width 19 height 19
click at [1172, 438] on icon "button" at bounding box center [1181, 444] width 19 height 19
click at [1146, 440] on icon "button" at bounding box center [1153, 444] width 19 height 19
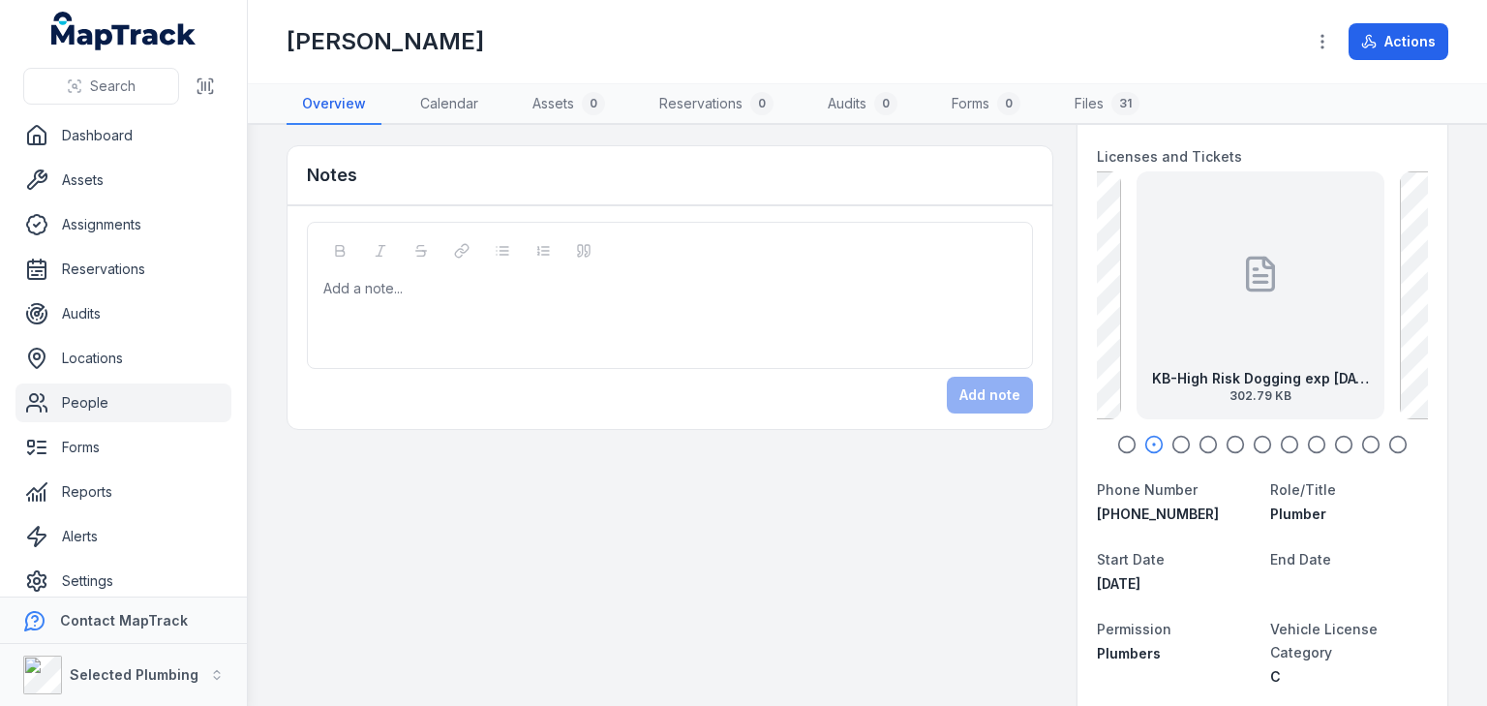
click at [1172, 441] on icon "button" at bounding box center [1181, 444] width 19 height 19
click at [1144, 440] on icon "button" at bounding box center [1153, 444] width 19 height 19
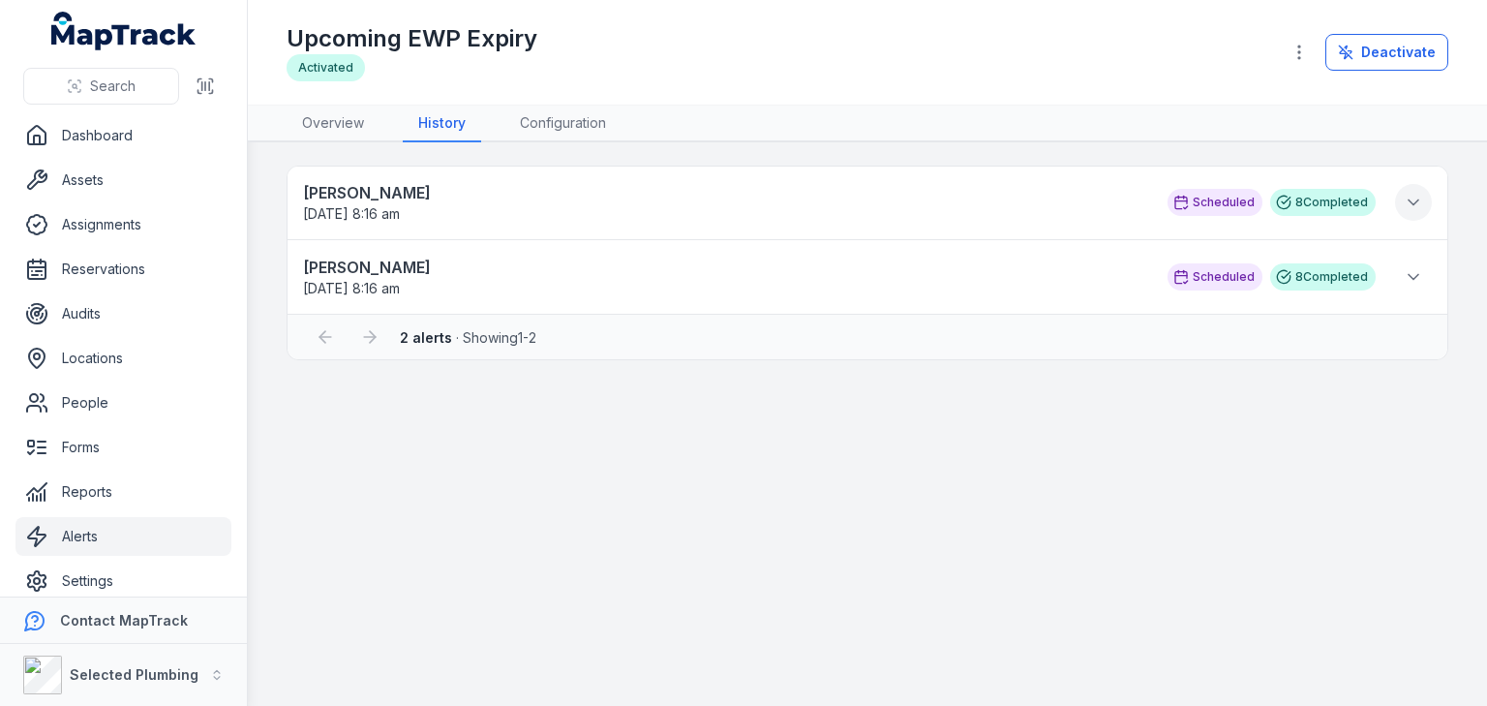
click at [1414, 198] on icon at bounding box center [1413, 202] width 19 height 19
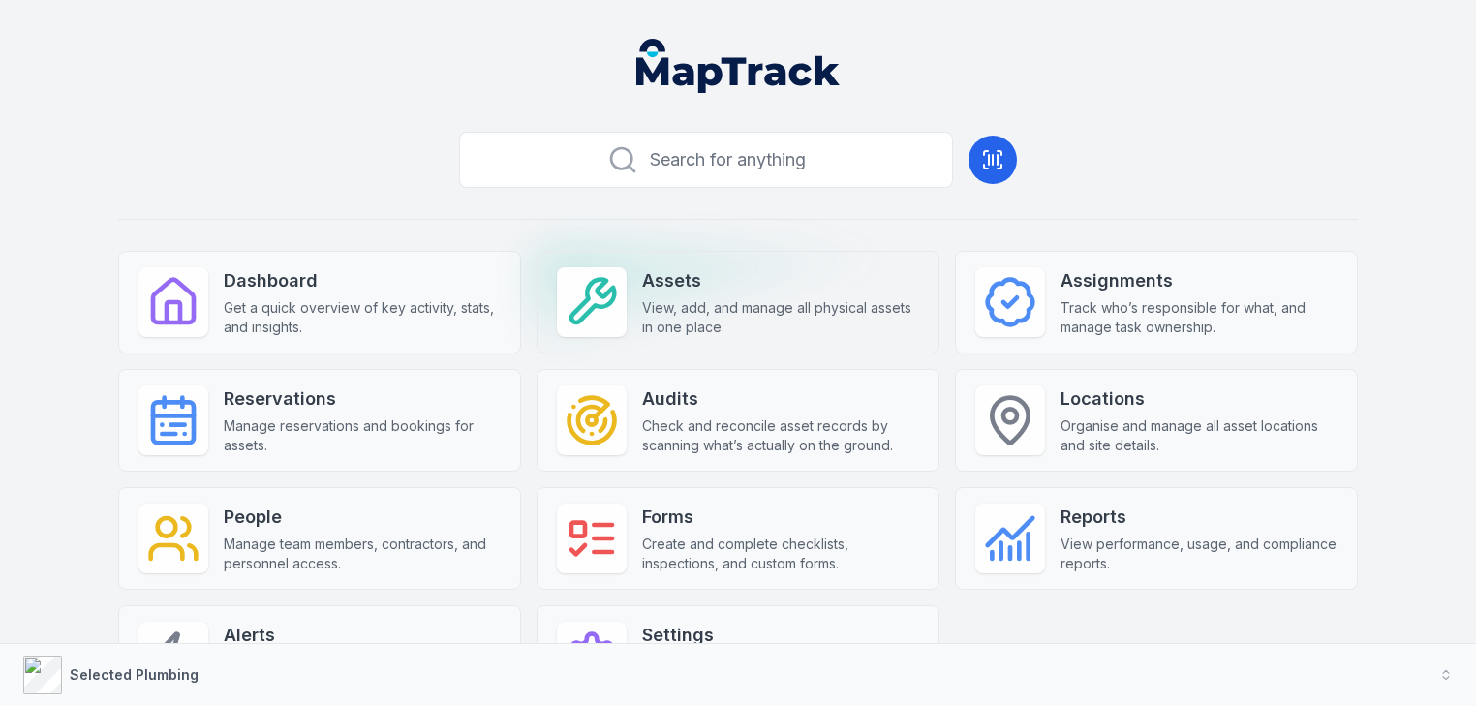
click at [786, 295] on div "Assets View, add, and manage all physical assets in one place." at bounding box center [780, 302] width 277 height 70
